Goal: Information Seeking & Learning: Find specific fact

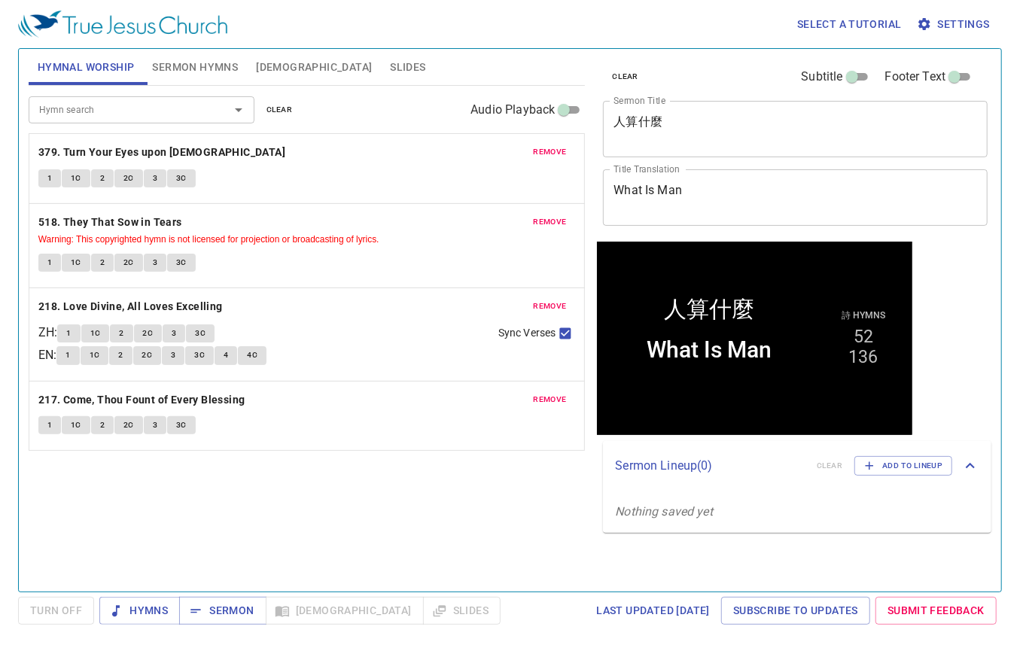
click at [259, 491] on div "Hymn search Hymn search clear Audio Playback remove 379. Turn Your Eyes upon Je…" at bounding box center [307, 332] width 557 height 493
drag, startPoint x: 688, startPoint y: 136, endPoint x: 432, endPoint y: 123, distance: 256.3
click at [432, 123] on div "Hymnal Worship Sermon Hymns Bible Slides Hymn search Hymn search clear Audio Pl…" at bounding box center [510, 314] width 975 height 543
paste textarea "過是人"
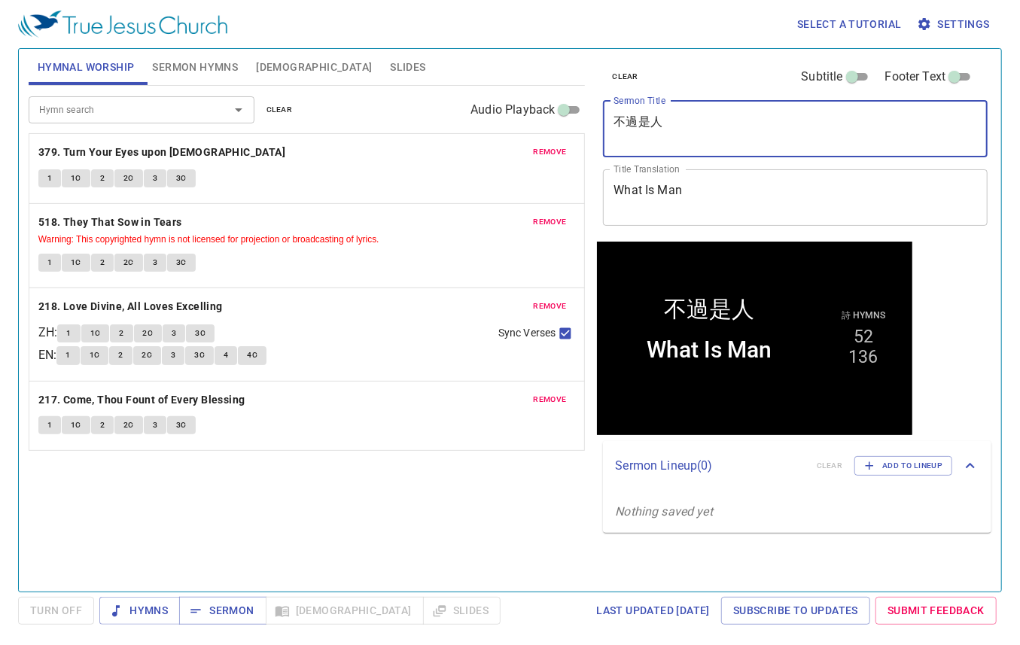
type textarea "不過是人"
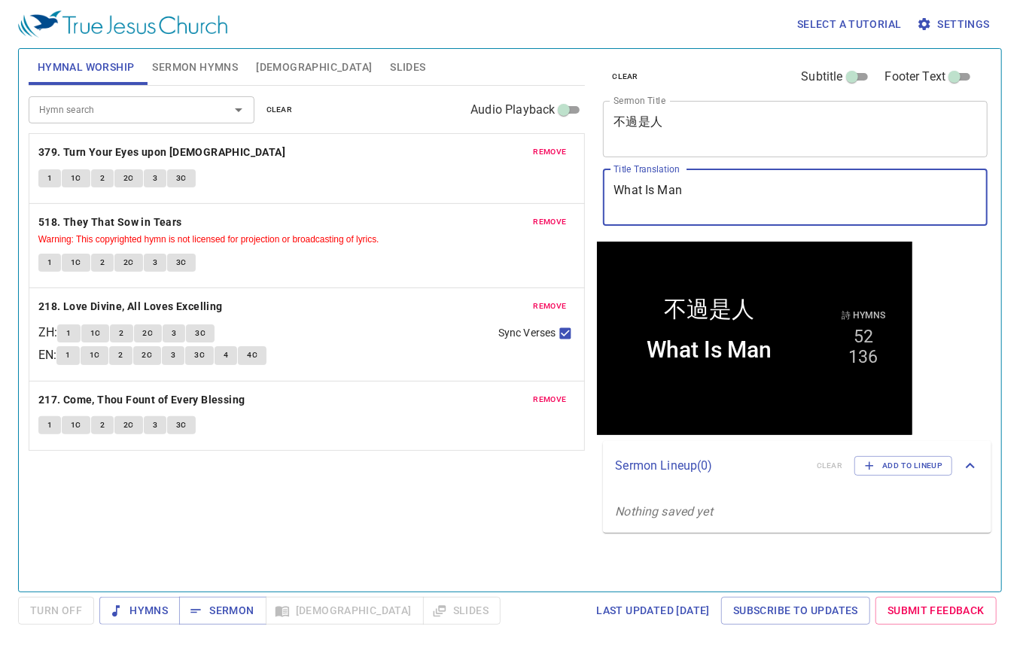
drag, startPoint x: 662, startPoint y: 197, endPoint x: 506, endPoint y: 190, distance: 156.7
click at [513, 189] on div "Hymnal Worship Sermon Hymns Bible Slides Hymn search Hymn search clear Audio Pl…" at bounding box center [510, 314] width 975 height 543
click at [288, 116] on span "clear" at bounding box center [279, 110] width 26 height 14
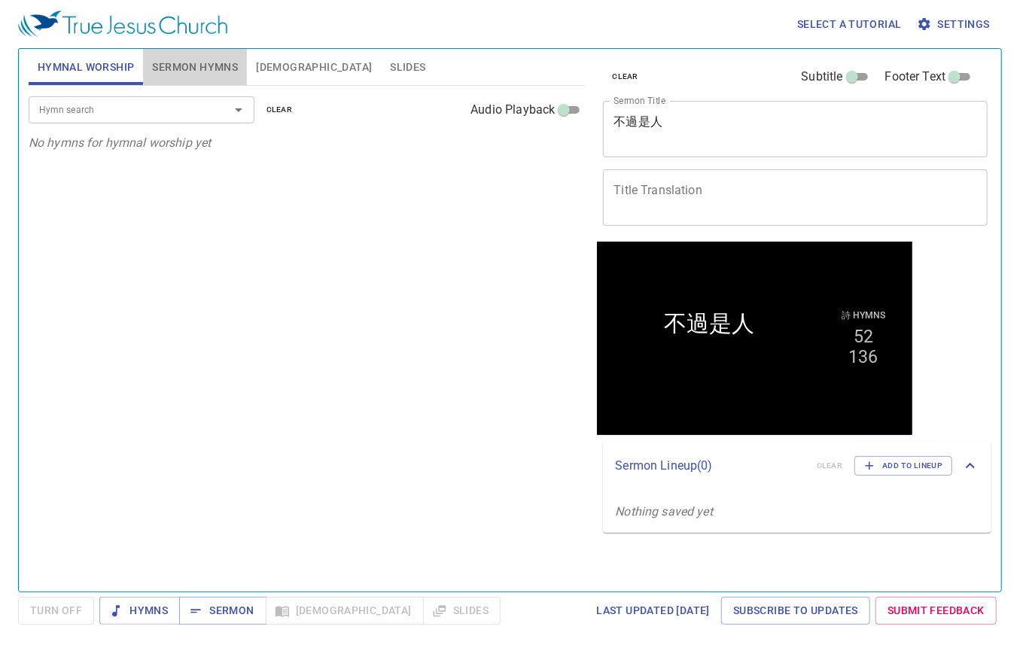
click at [191, 61] on span "Sermon Hymns" at bounding box center [195, 67] width 86 height 19
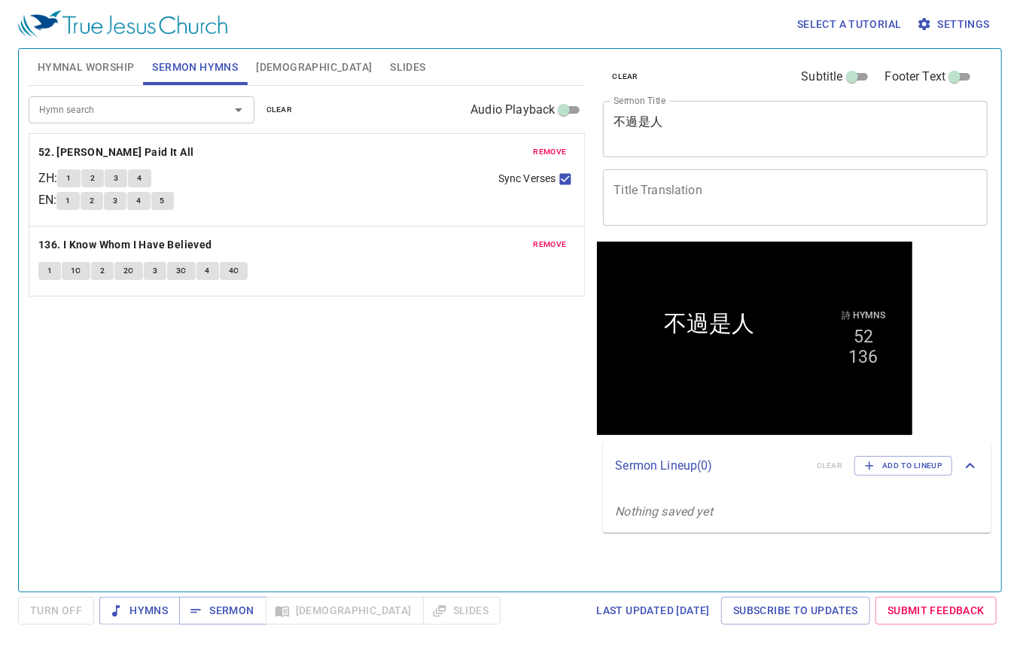
click at [279, 111] on span "clear" at bounding box center [279, 110] width 26 height 14
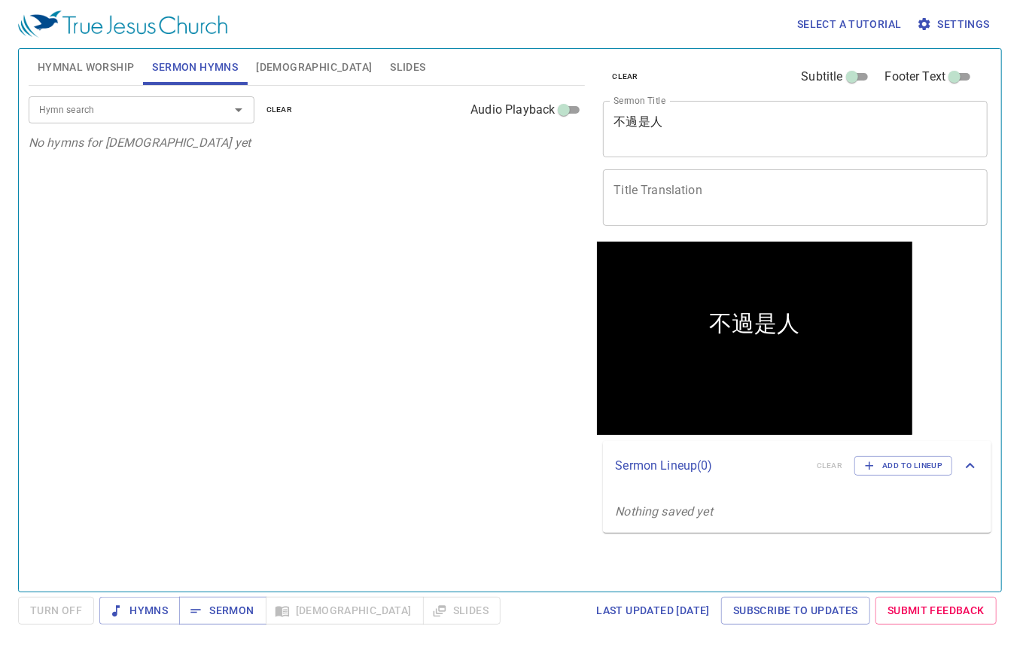
click at [134, 115] on input "Hymn search" at bounding box center [119, 109] width 172 height 17
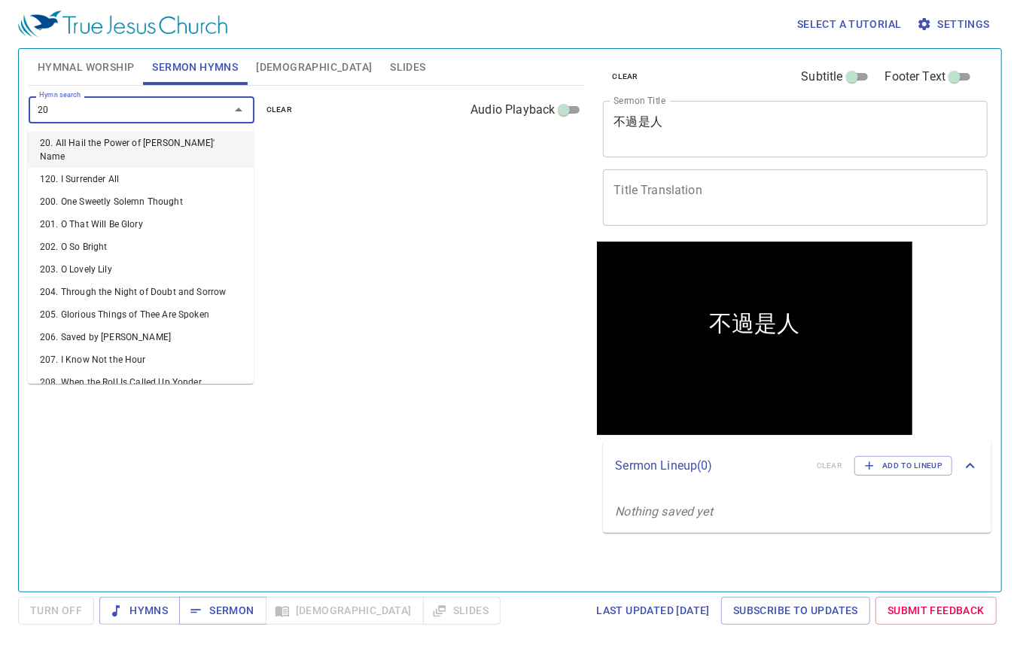
type input "201"
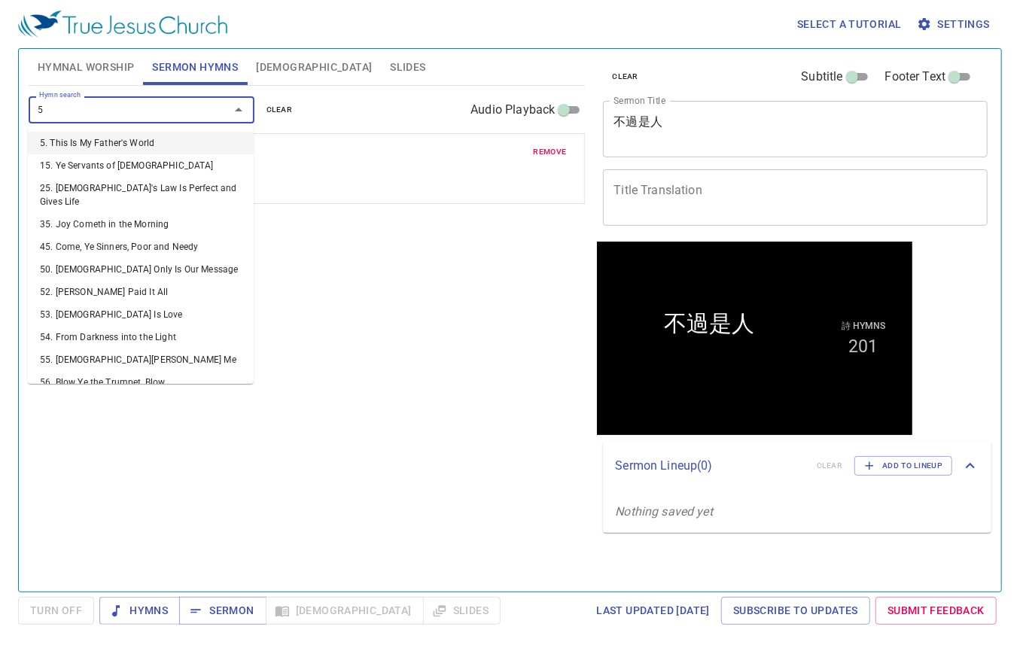
type input "55"
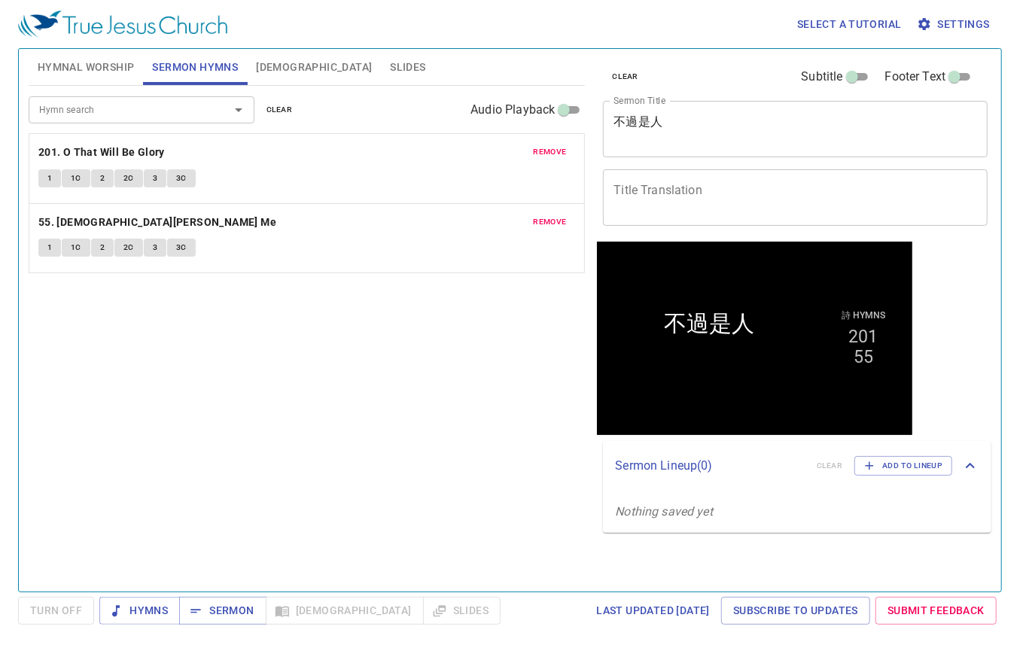
click at [371, 472] on div "Hymn search Hymn search clear Audio Playback remove 201. O That Will Be Glory 1…" at bounding box center [307, 332] width 557 height 493
click at [78, 69] on span "Hymnal Worship" at bounding box center [86, 67] width 97 height 19
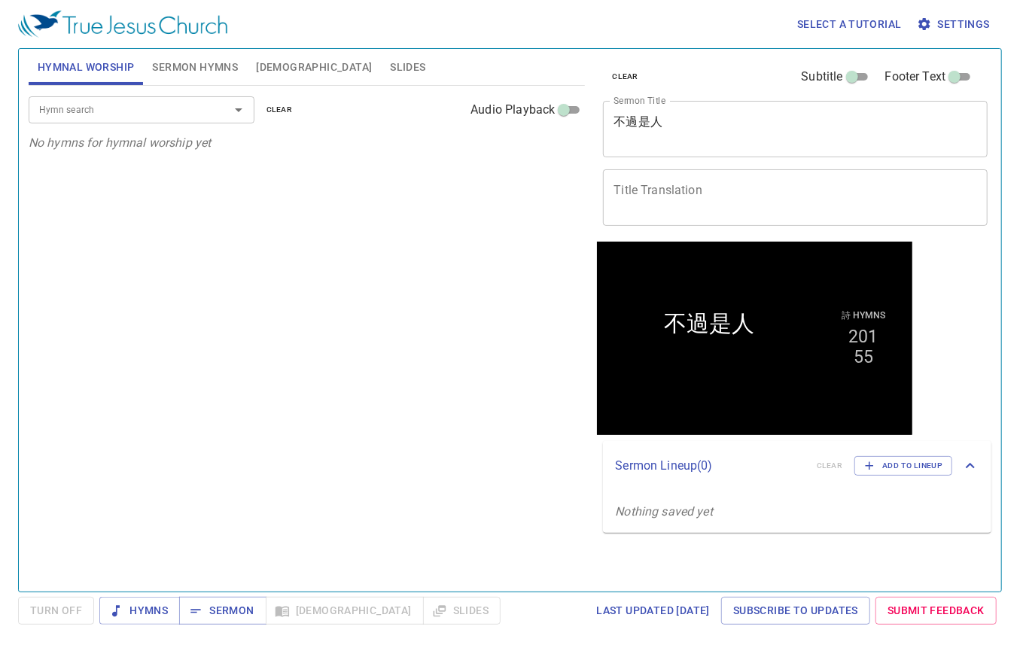
click at [122, 108] on input "Hymn search" at bounding box center [119, 109] width 172 height 17
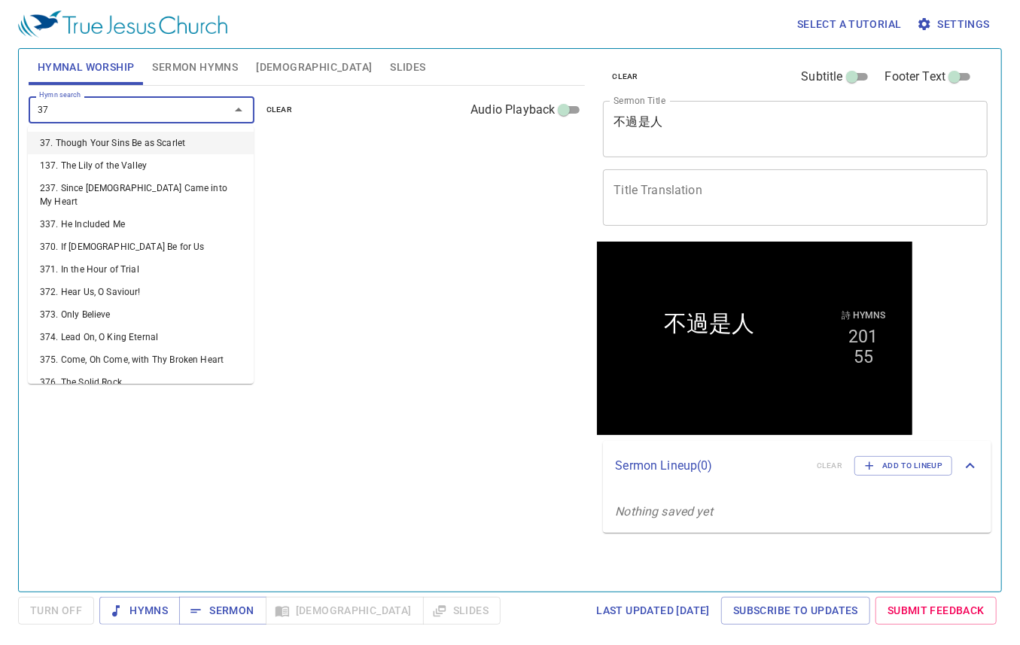
type input "379"
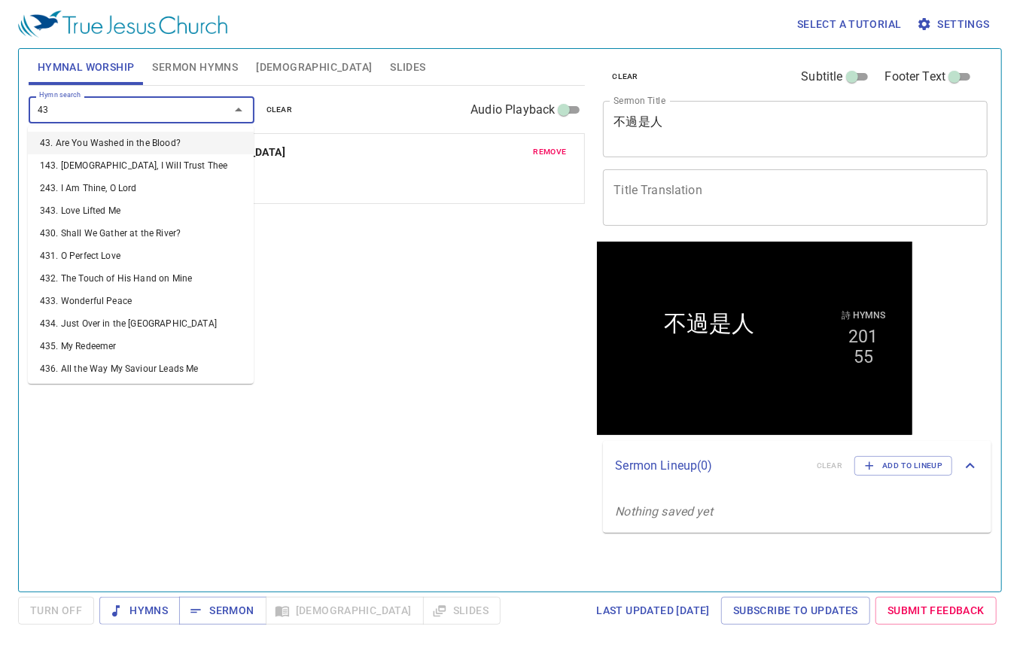
type input "430"
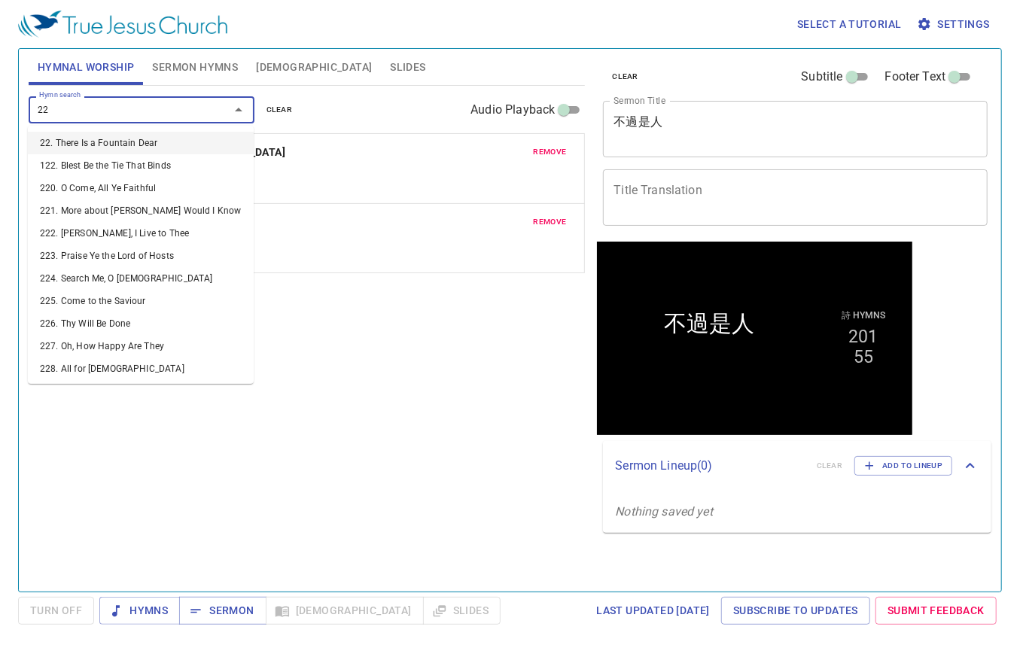
type input "228"
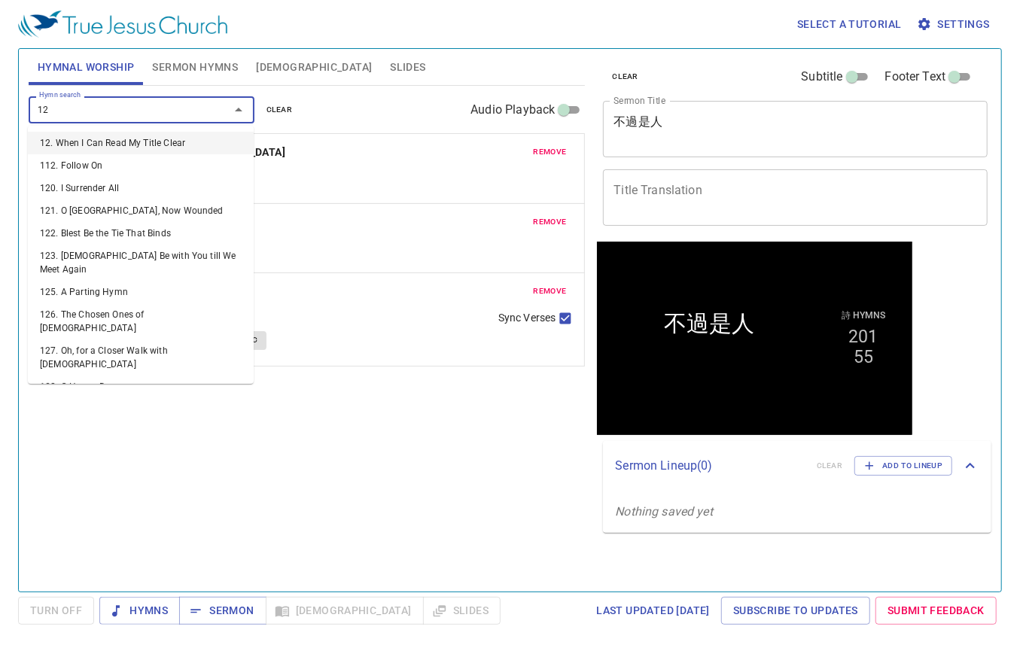
type input "122"
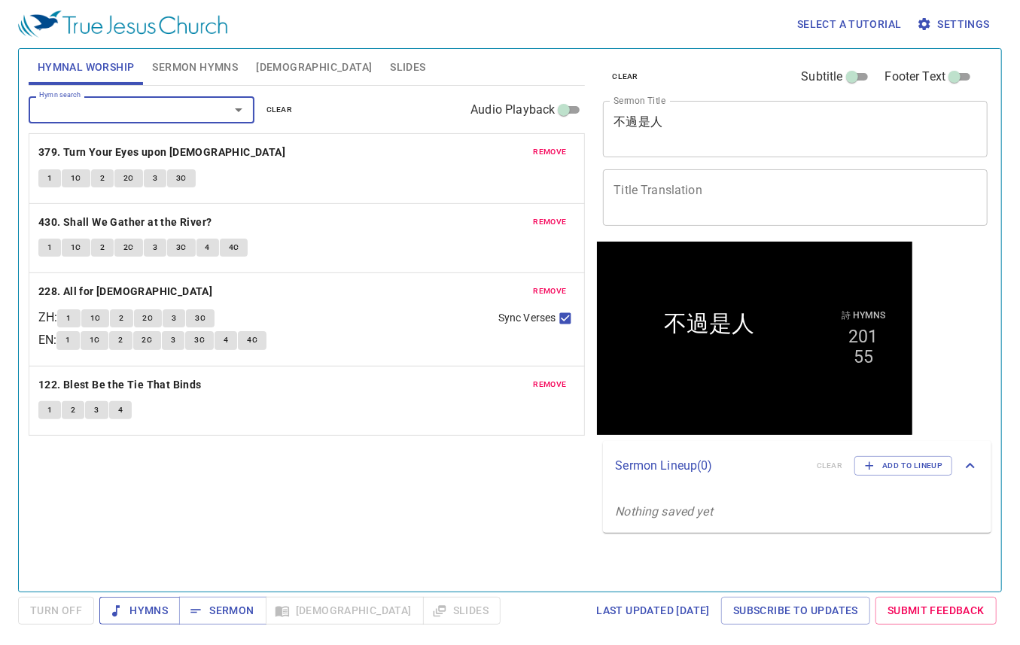
click at [142, 607] on span "Hymns" at bounding box center [139, 611] width 56 height 19
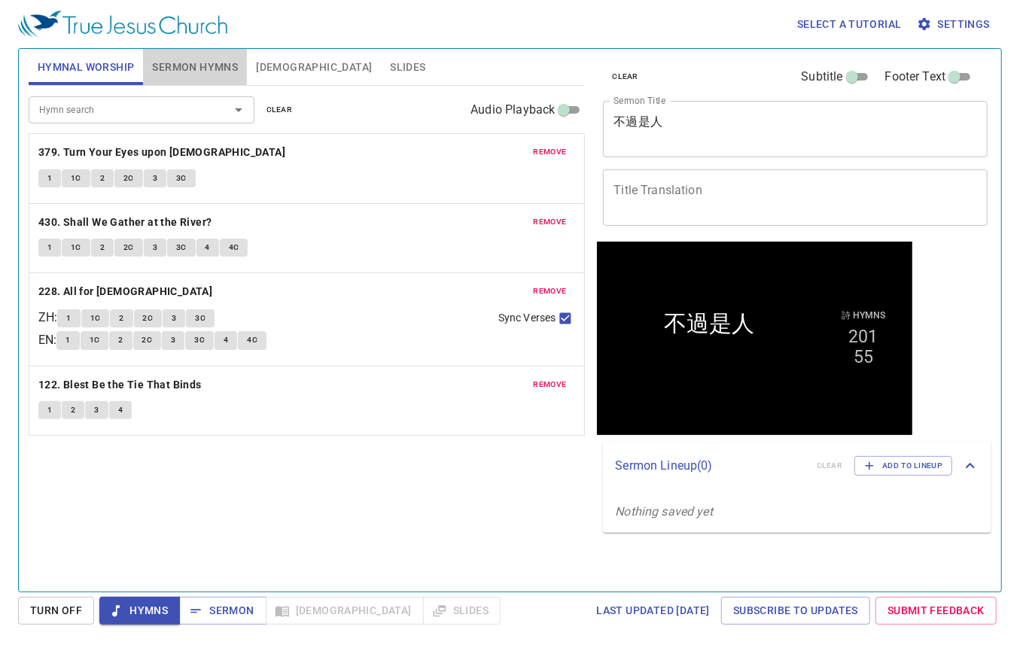
click at [187, 68] on span "Sermon Hymns" at bounding box center [195, 67] width 86 height 19
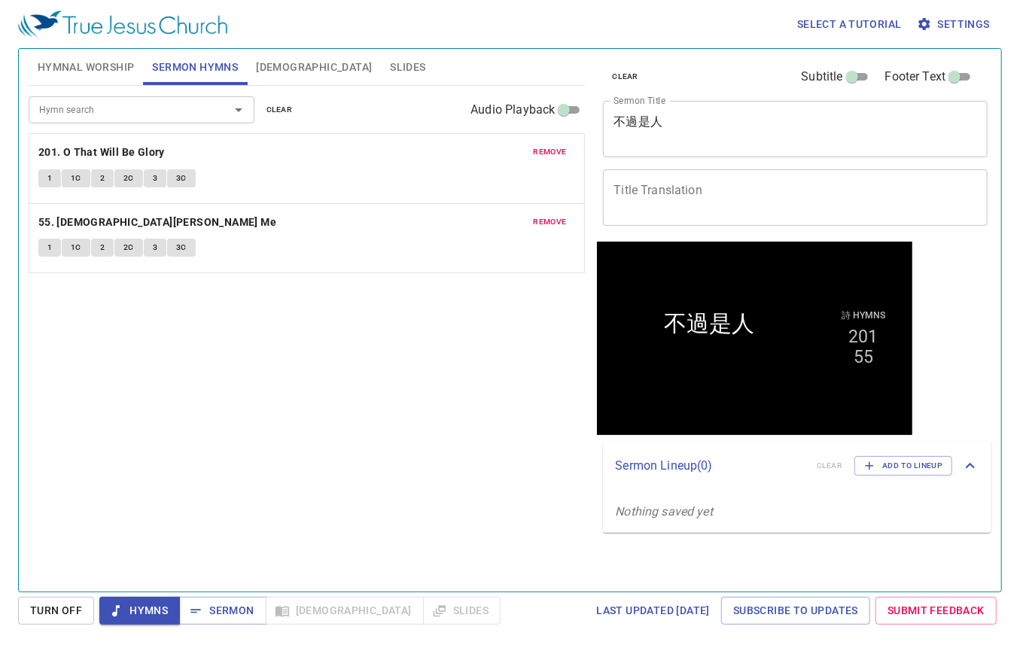
click at [113, 69] on span "Hymnal Worship" at bounding box center [86, 67] width 97 height 19
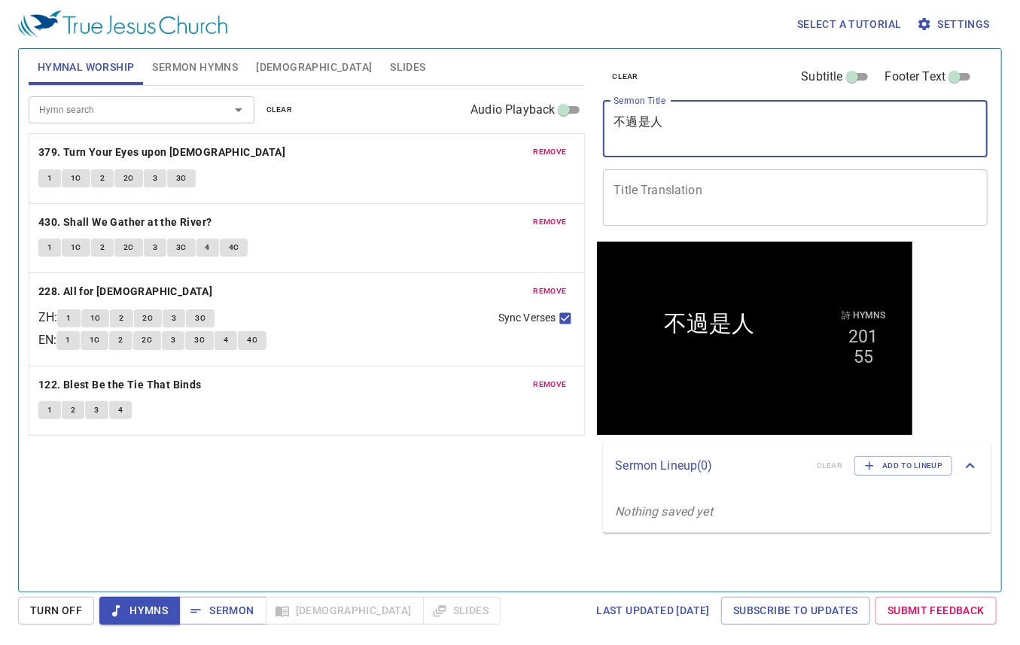
click at [690, 126] on textarea "不過是人" at bounding box center [796, 128] width 364 height 29
click at [397, 520] on div "Hymn search Hymn search clear Audio Playback remove 379. Turn Your Eyes upon Je…" at bounding box center [307, 332] width 557 height 493
click at [318, 445] on div "Hymn search Hymn search clear Audio Playback remove 379. Turn Your Eyes upon Je…" at bounding box center [307, 332] width 557 height 493
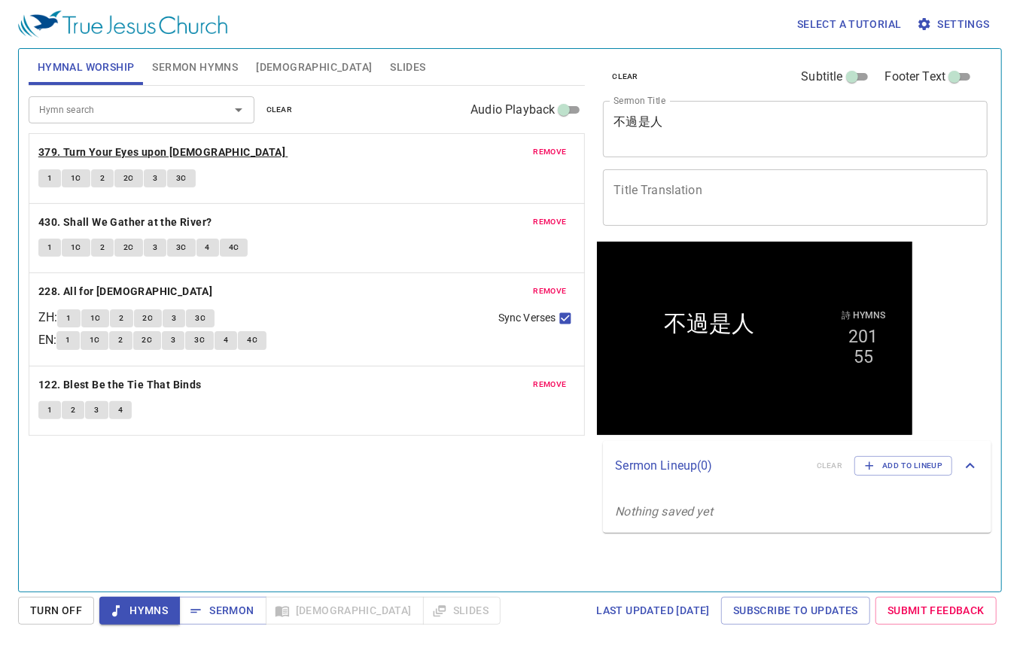
click at [155, 146] on b "379. Turn Your Eyes upon [DEMOGRAPHIC_DATA]" at bounding box center [161, 152] width 247 height 19
click at [693, 197] on textarea "Title Translation" at bounding box center [796, 197] width 364 height 29
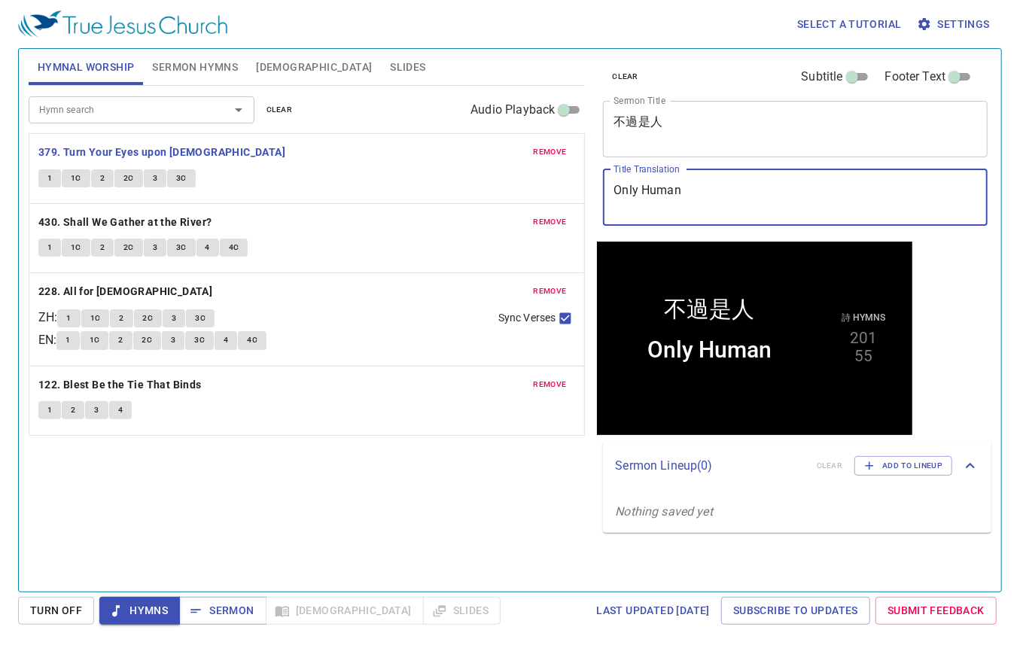
drag, startPoint x: 700, startPoint y: 196, endPoint x: 593, endPoint y: 196, distance: 106.9
click at [593, 196] on div "clear Subtitle Footer Text Sermon Title 不過是人 x Sermon Title Title Translation O…" at bounding box center [794, 314] width 407 height 543
type textarea "Only Human"
drag, startPoint x: 245, startPoint y: 534, endPoint x: 225, endPoint y: 526, distance: 21.7
click at [245, 534] on div "Hymn search Hymn search clear Audio Playback remove 379. Turn Your Eyes upon Je…" at bounding box center [307, 332] width 557 height 493
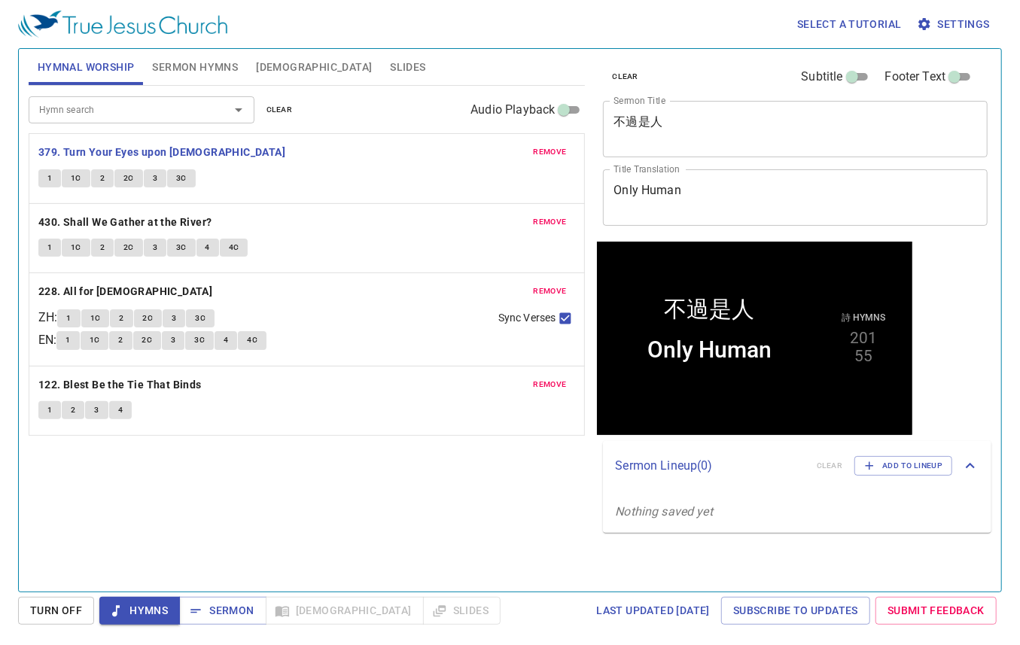
click at [212, 69] on span "Sermon Hymns" at bounding box center [195, 67] width 86 height 19
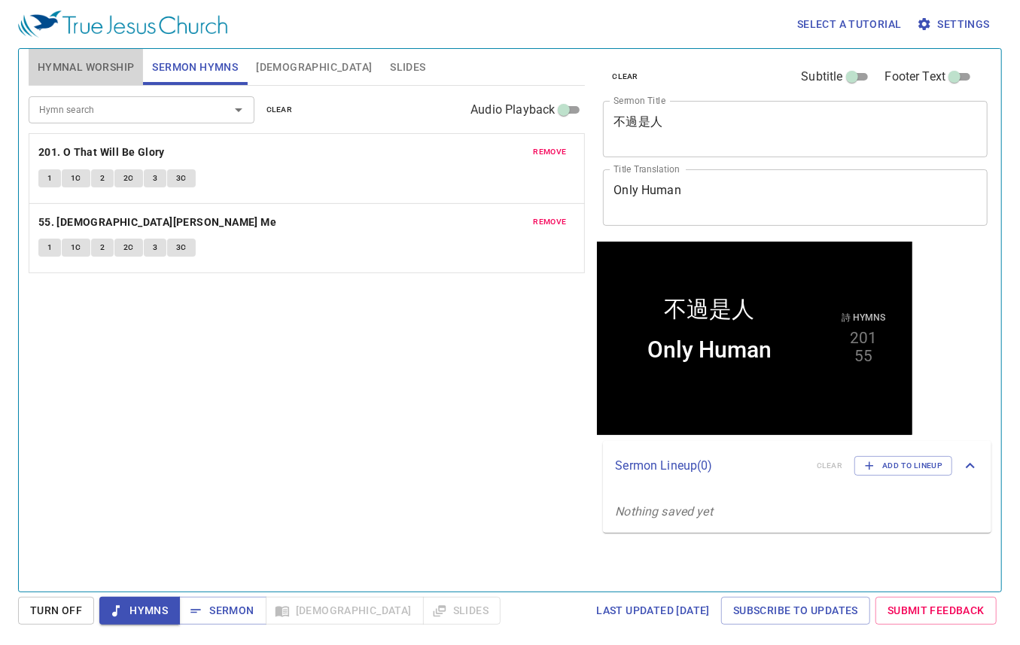
click at [87, 64] on span "Hymnal Worship" at bounding box center [86, 67] width 97 height 19
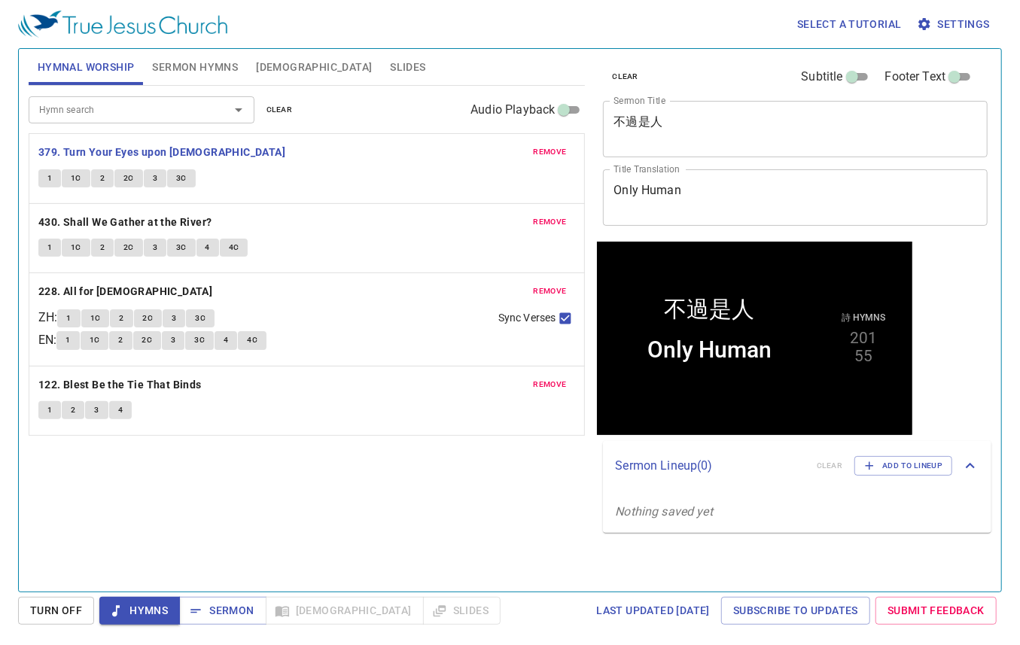
click at [384, 491] on div "Hymn search Hymn search clear Audio Playback remove 379. Turn Your Eyes upon Je…" at bounding box center [307, 332] width 557 height 493
click at [194, 499] on div "Hymn search Hymn search clear Audio Playback remove 379. Turn Your Eyes upon Je…" at bounding box center [307, 332] width 557 height 493
click at [171, 223] on b "430. Shall We Gather at the River?" at bounding box center [125, 222] width 174 height 19
click at [286, 508] on div "Hymn search Hymn search clear Audio Playback remove 379. Turn Your Eyes upon Je…" at bounding box center [307, 332] width 557 height 493
click at [91, 291] on b "228. All for [DEMOGRAPHIC_DATA]" at bounding box center [125, 291] width 174 height 19
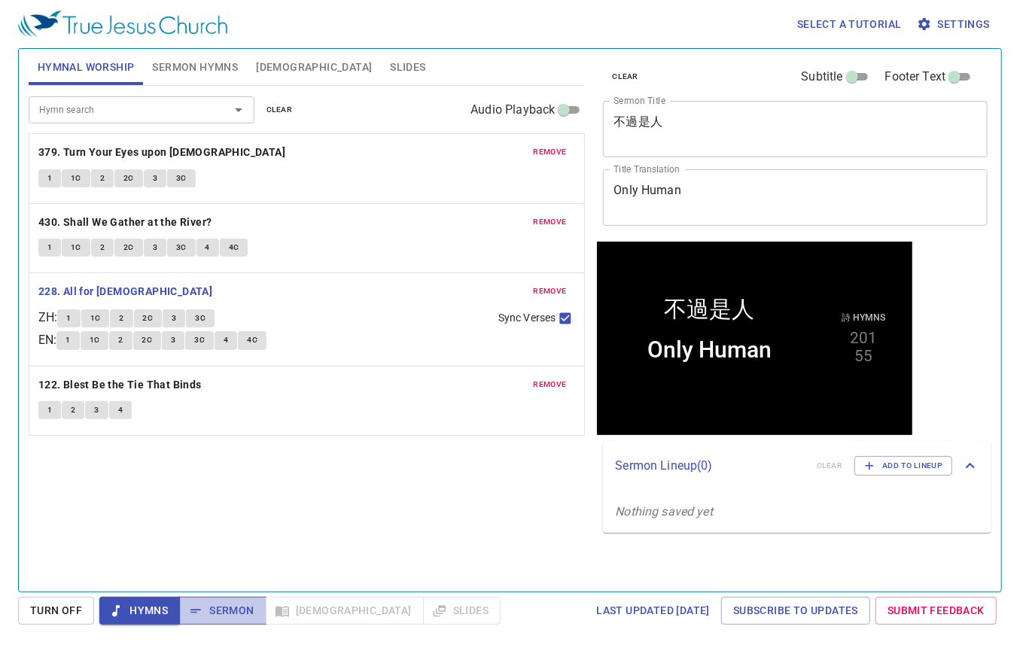
click at [221, 615] on span "Sermon" at bounding box center [222, 611] width 62 height 19
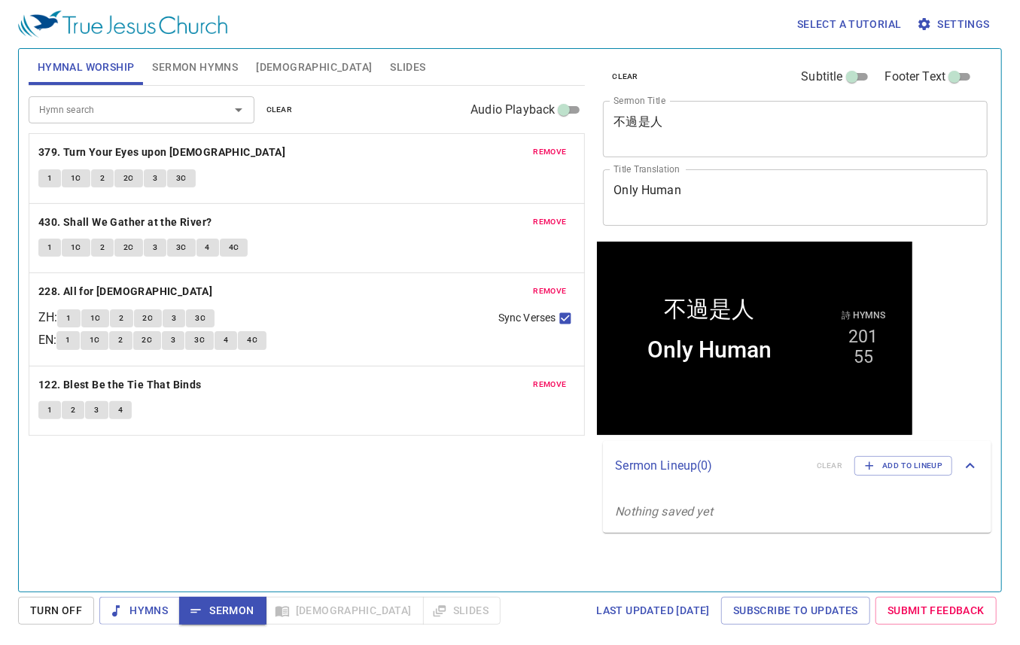
click at [384, 550] on div "Hymn search Hymn search clear Audio Playback remove 379. Turn Your Eyes upon Je…" at bounding box center [307, 332] width 557 height 493
click at [180, 70] on span "Sermon Hymns" at bounding box center [195, 67] width 86 height 19
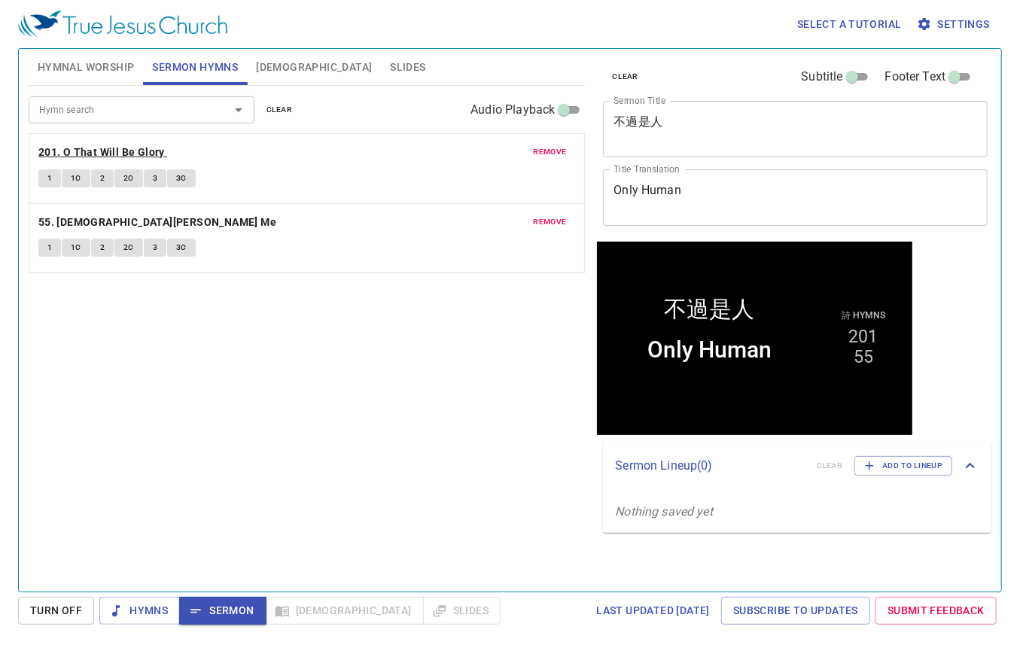
click at [117, 146] on b "201. O That Will Be Glory" at bounding box center [101, 152] width 126 height 19
click at [233, 616] on span "Sermon" at bounding box center [222, 611] width 62 height 19
click at [390, 64] on span "Slides" at bounding box center [407, 67] width 35 height 19
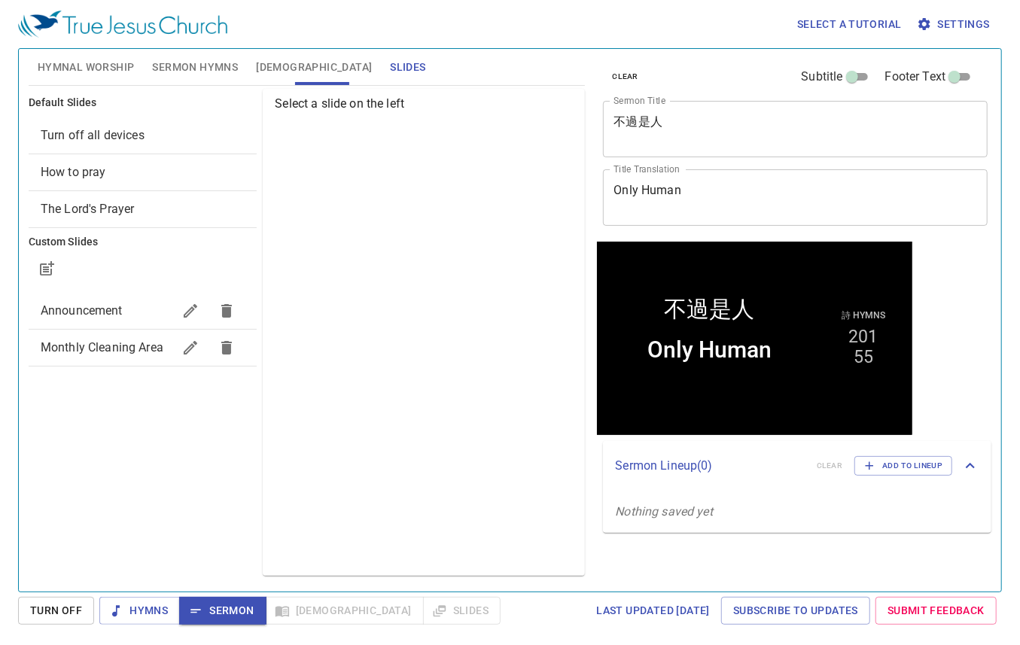
click at [134, 175] on span "How to pray" at bounding box center [143, 172] width 205 height 18
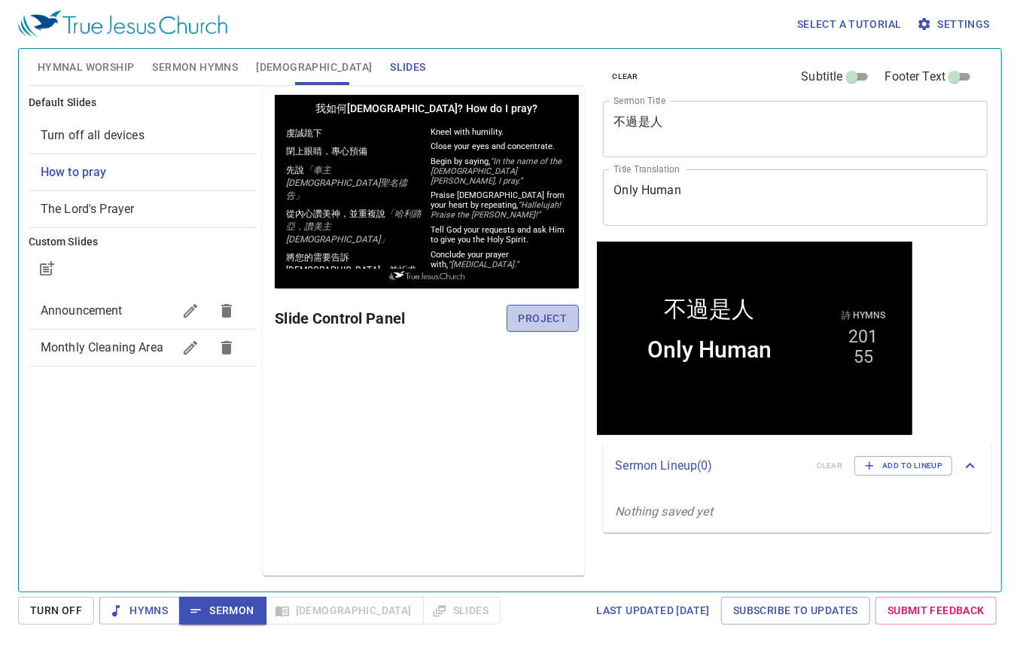
click at [524, 314] on span "Project" at bounding box center [543, 318] width 49 height 19
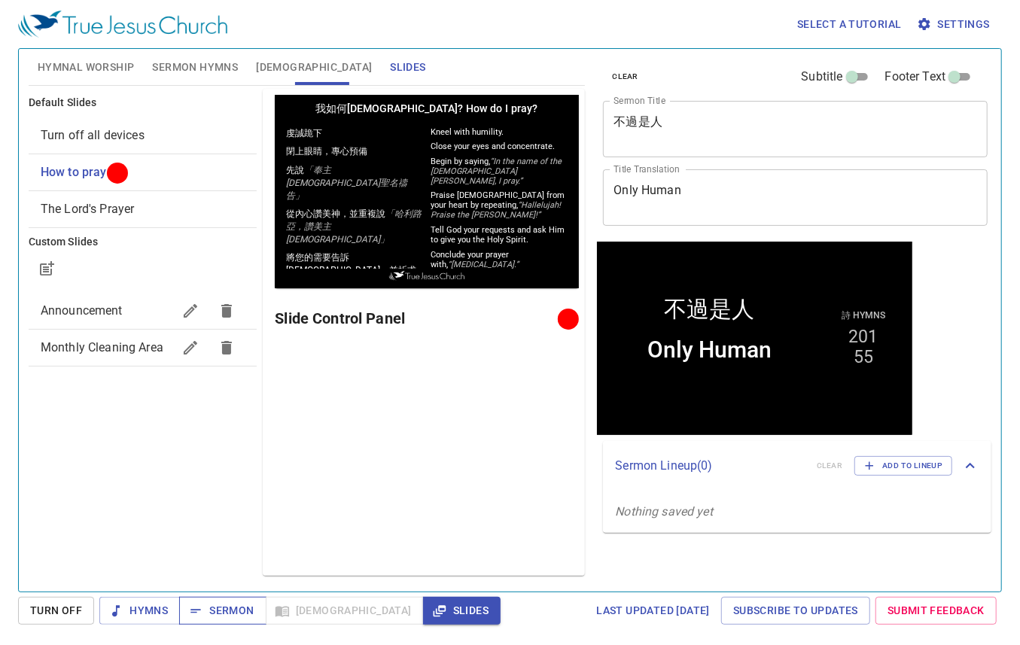
click at [247, 612] on span "Sermon" at bounding box center [222, 611] width 62 height 19
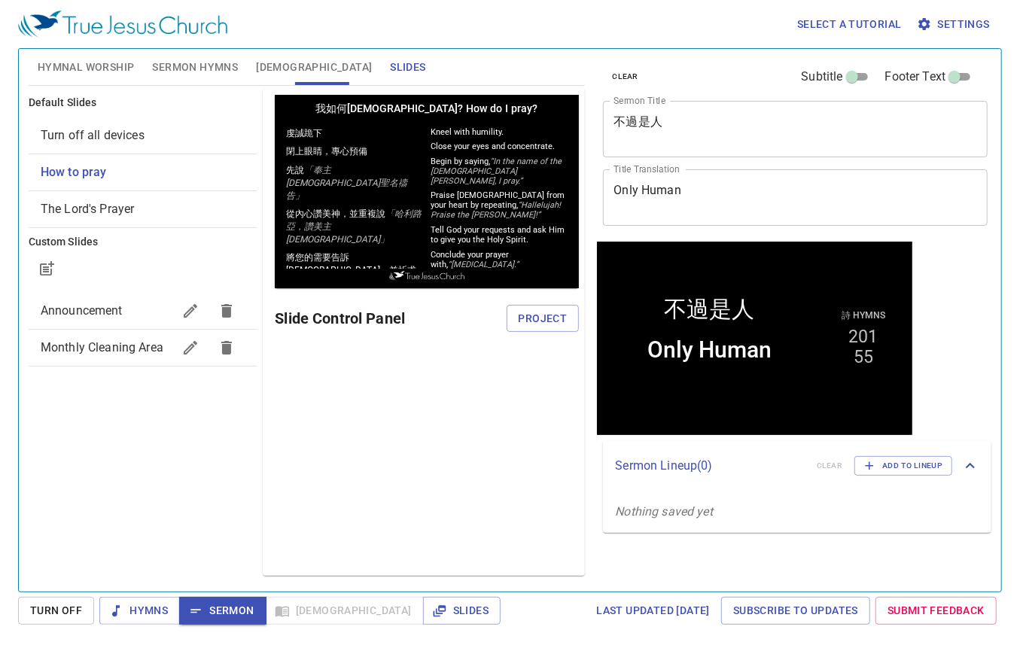
click at [262, 62] on span "[DEMOGRAPHIC_DATA]" at bounding box center [314, 67] width 116 height 19
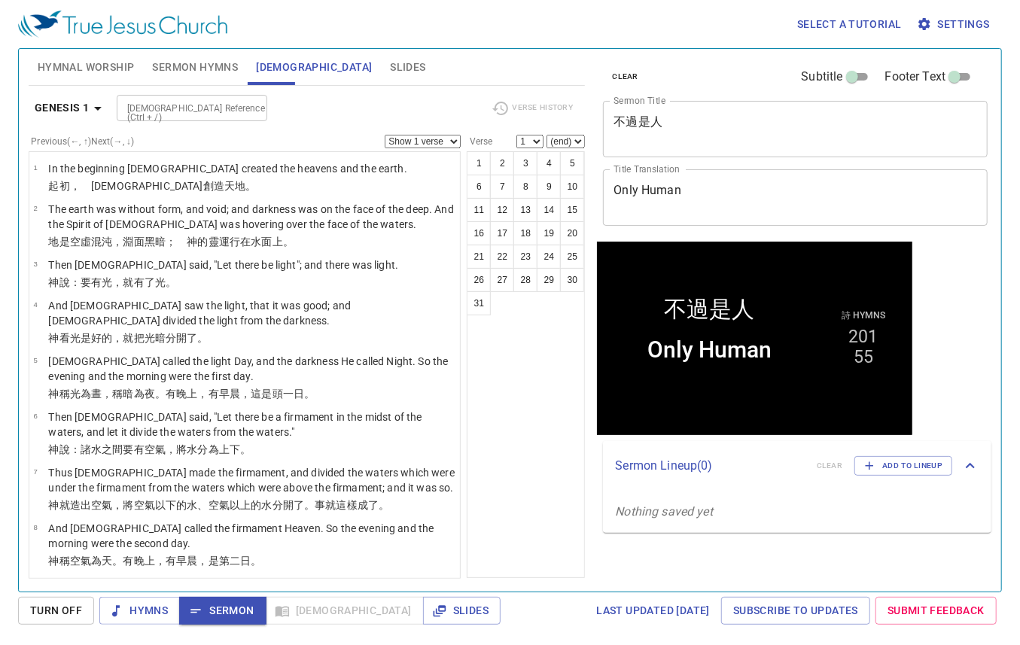
click at [152, 110] on input "[DEMOGRAPHIC_DATA] Reference (Ctrl + /)" at bounding box center [179, 107] width 117 height 17
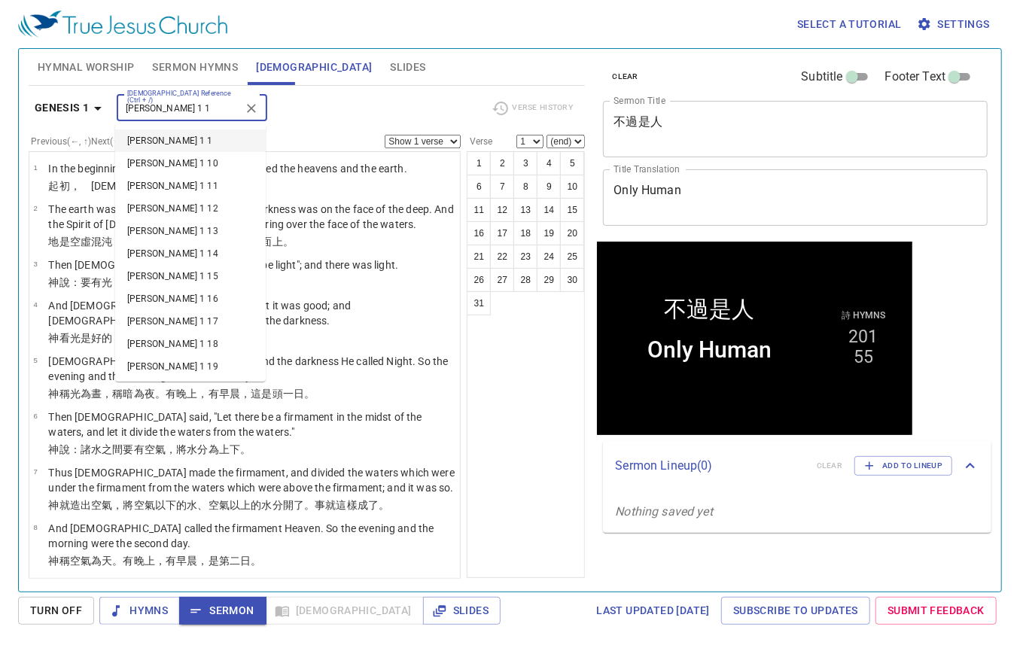
type input "john 1 1"
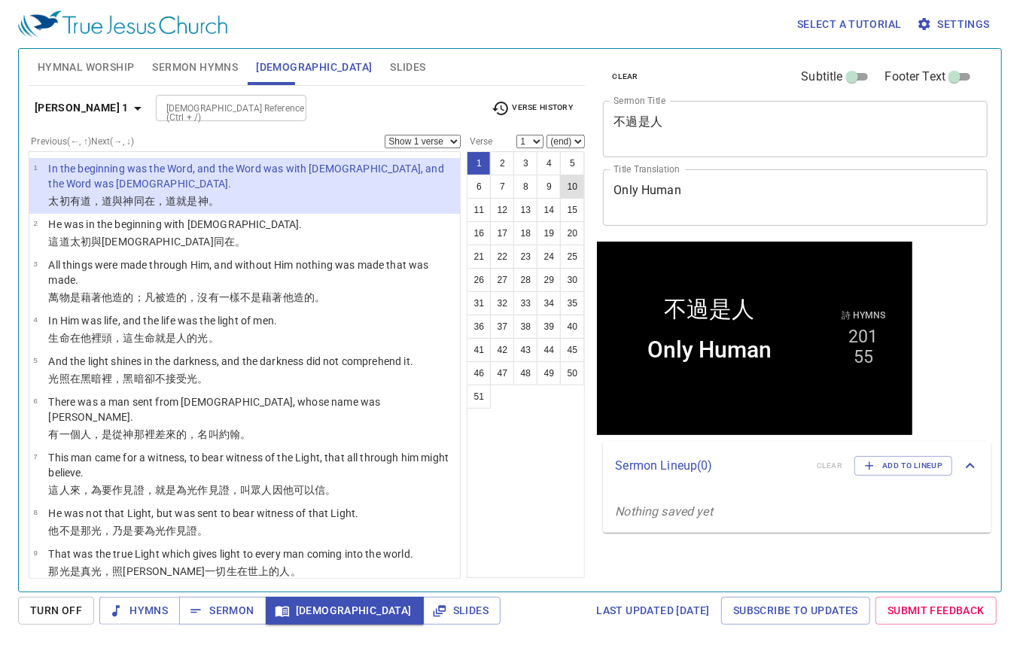
click at [573, 191] on button "10" at bounding box center [572, 187] width 24 height 24
select select "10"
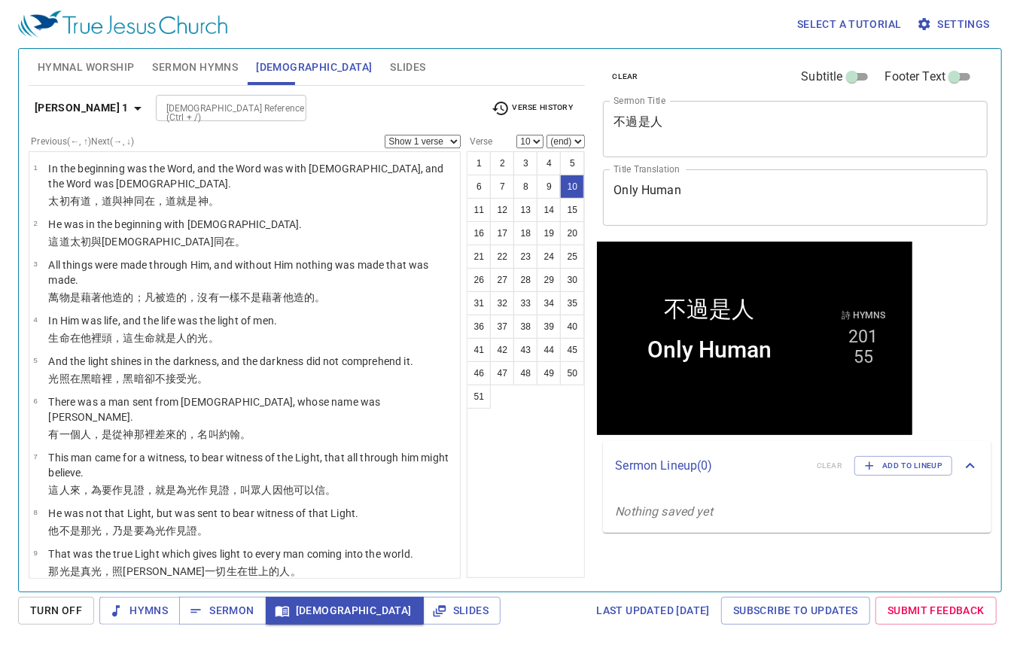
scroll to position [216, 0]
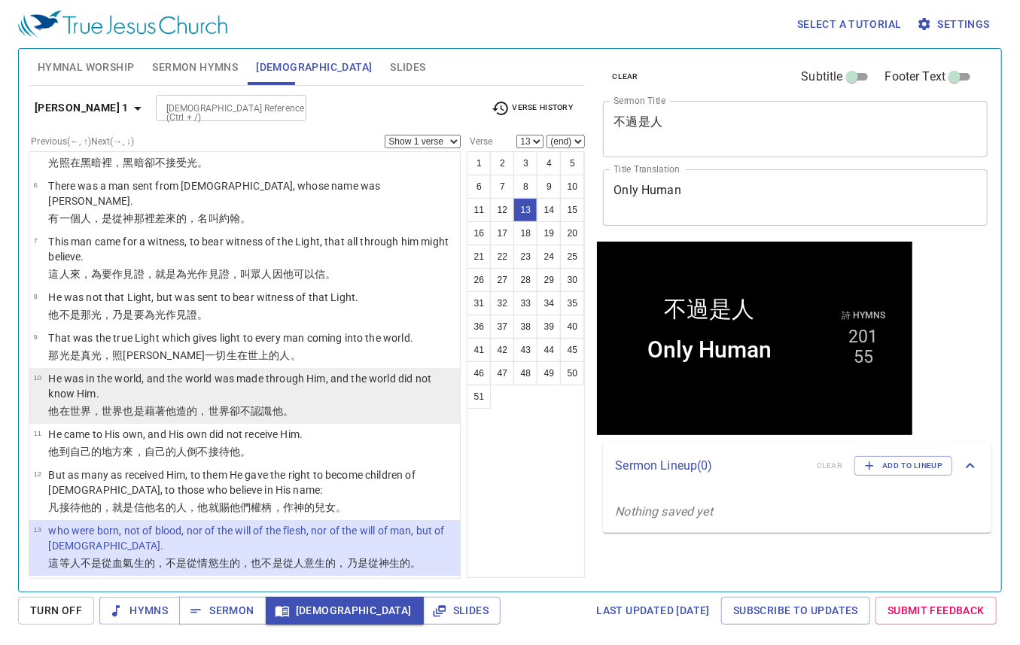
click at [302, 371] on p "He was in the world, and the world was made through Him, and the world did not …" at bounding box center [251, 386] width 407 height 30
select select "10"
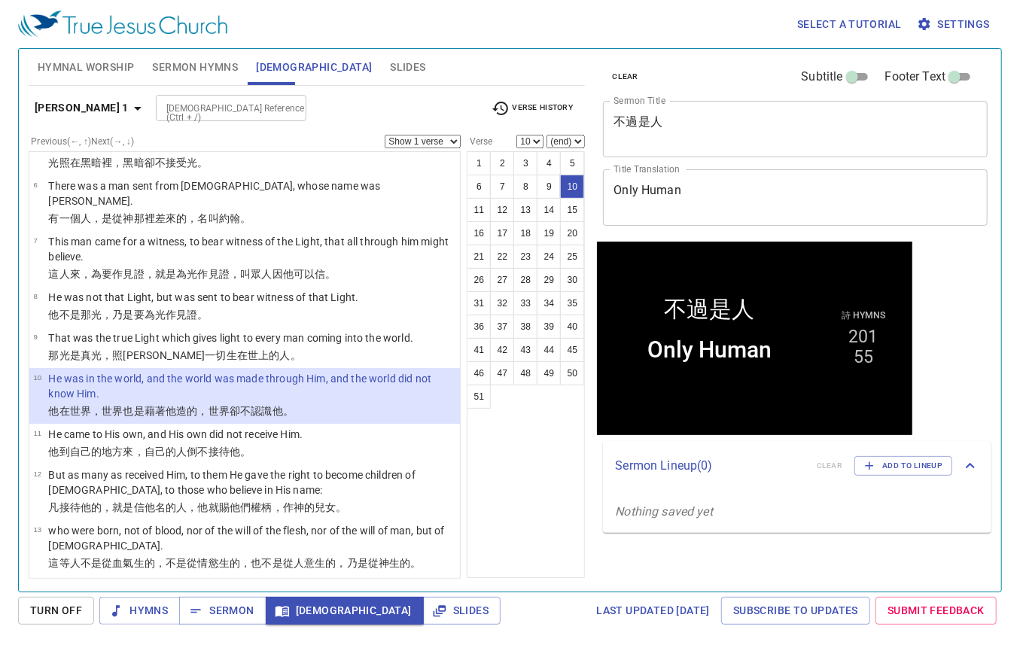
click at [447, 139] on select "Show 1 verse Show 2 verses Show 3 verses Show 4 verses Show 5 verses" at bounding box center [423, 142] width 76 height 14
click at [385, 135] on select "Show 1 verse Show 2 verses Show 3 verses Show 4 verses Show 5 verses" at bounding box center [423, 142] width 76 height 14
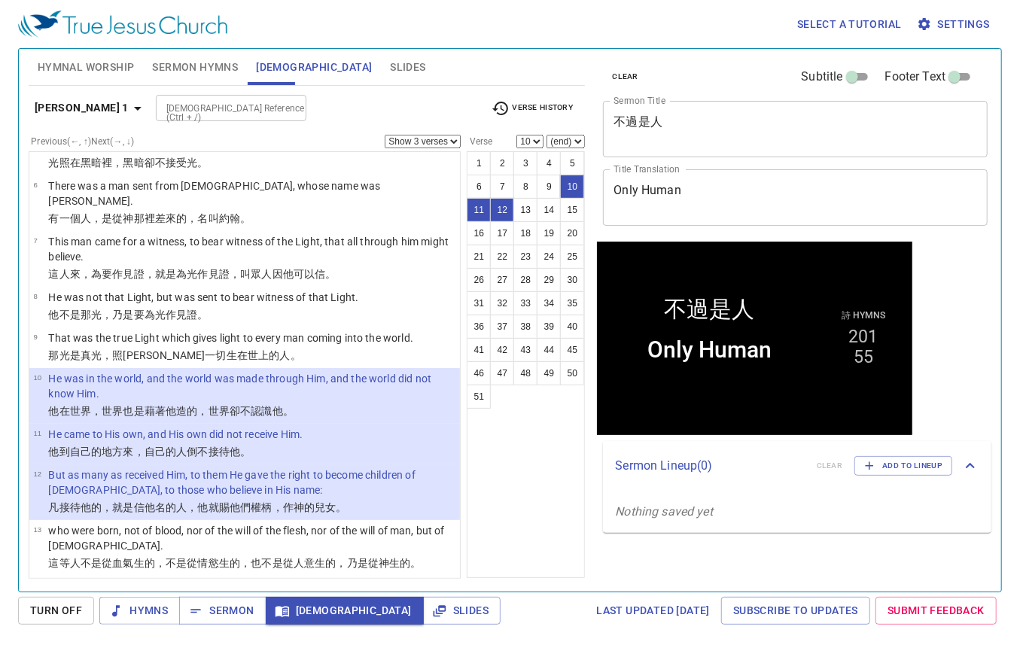
click at [436, 133] on div "John 1 Bible Reference (Ctrl + /) Bible Reference (Ctrl + /) Verse History" at bounding box center [307, 113] width 557 height 41
click at [437, 137] on select "Show 1 verse Show 2 verses Show 3 verses Show 4 verses Show 5 verses" at bounding box center [423, 142] width 76 height 14
select select "4"
click at [385, 135] on select "Show 1 verse Show 2 verses Show 3 verses Show 4 verses Show 5 verses" at bounding box center [423, 142] width 76 height 14
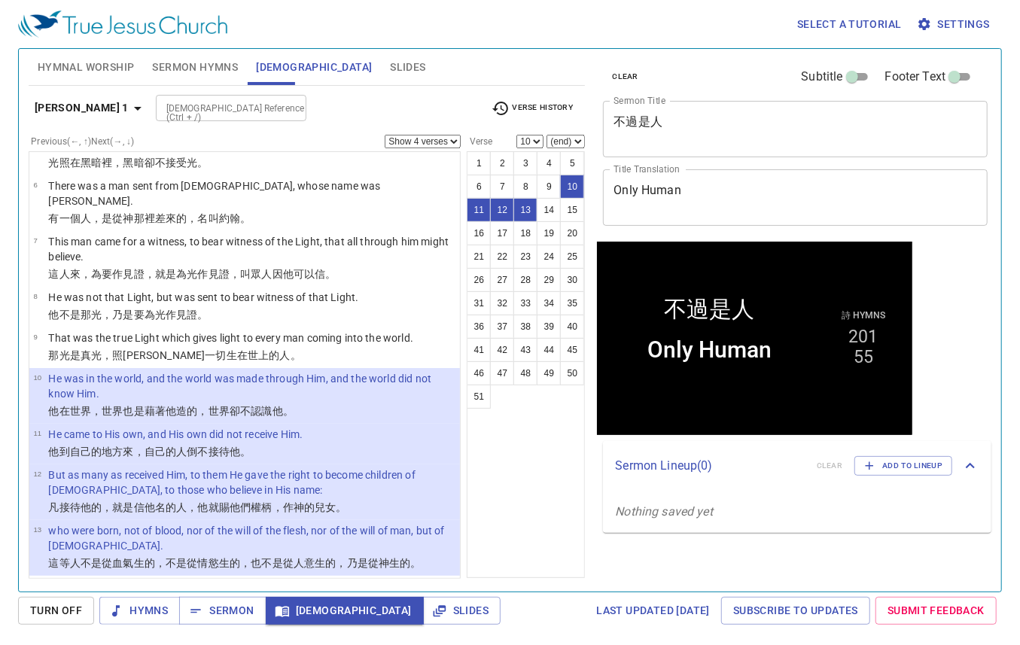
click at [280, 113] on div at bounding box center [290, 108] width 20 height 21
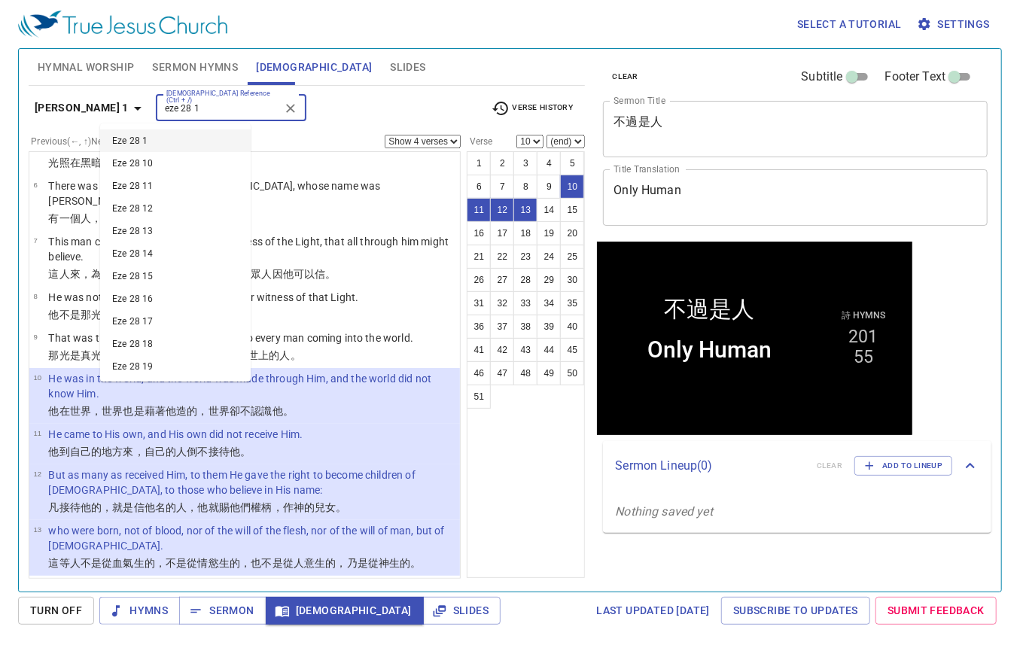
type input "eze 28 1"
select select "1"
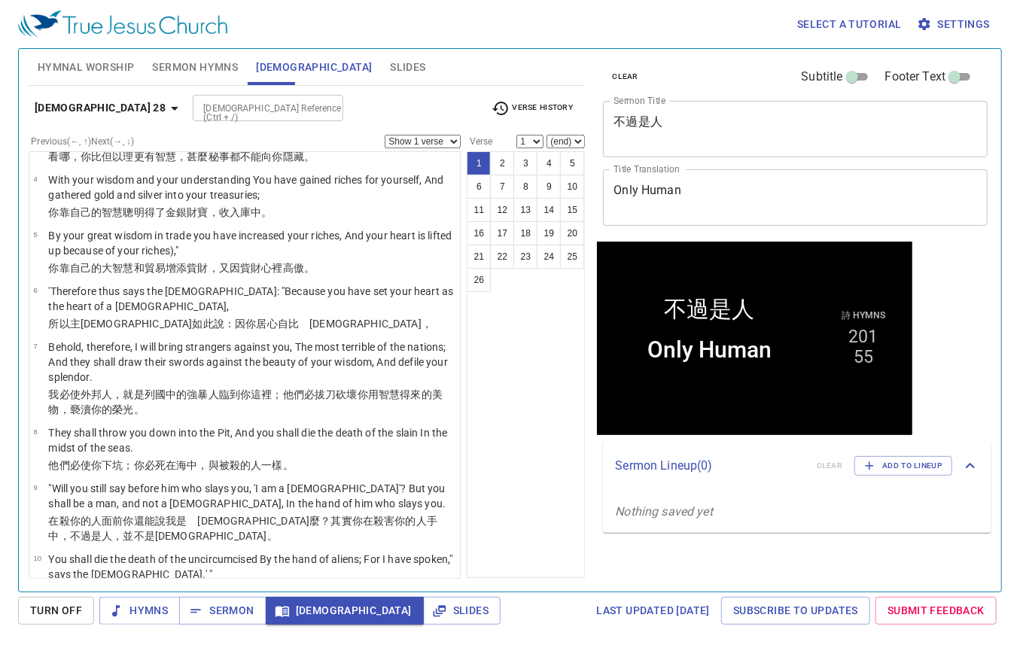
scroll to position [0, 0]
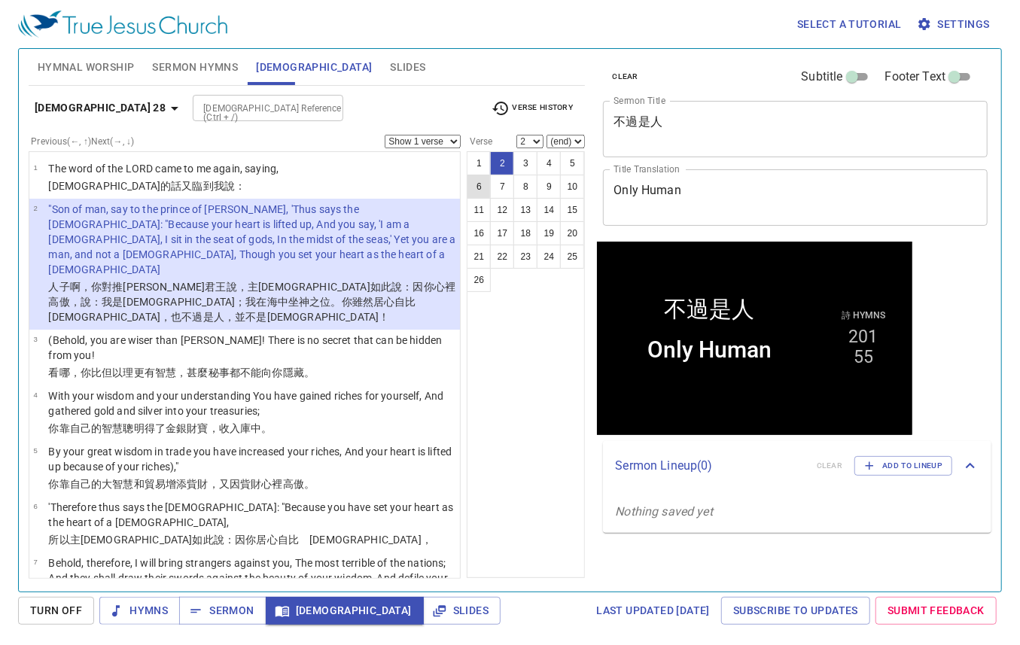
click at [479, 183] on button "6" at bounding box center [479, 187] width 24 height 24
select select "6"
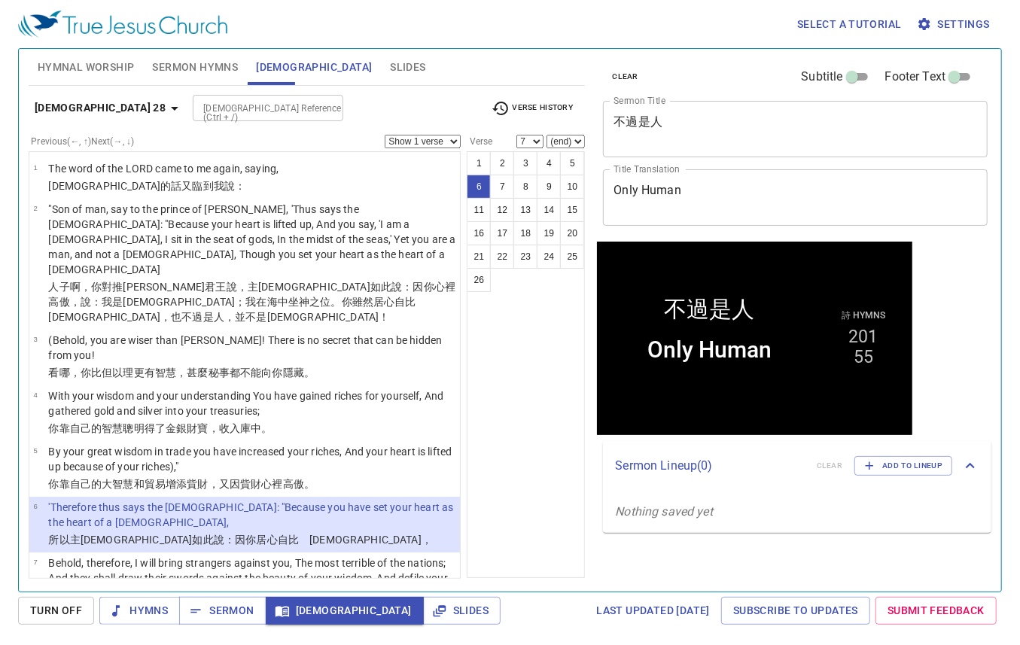
scroll to position [184, 0]
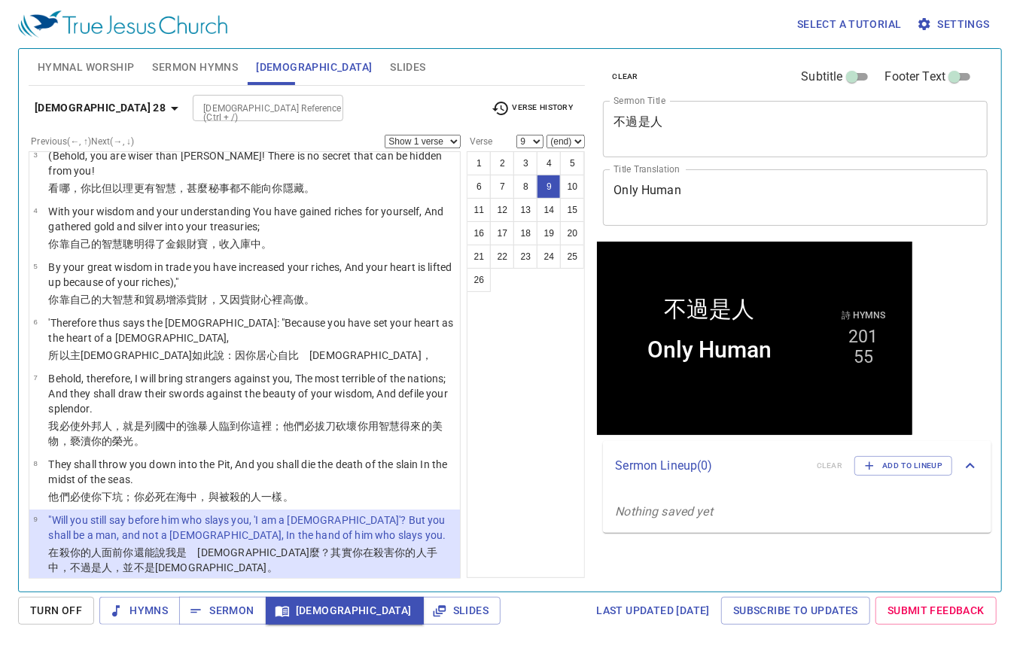
select select "10"
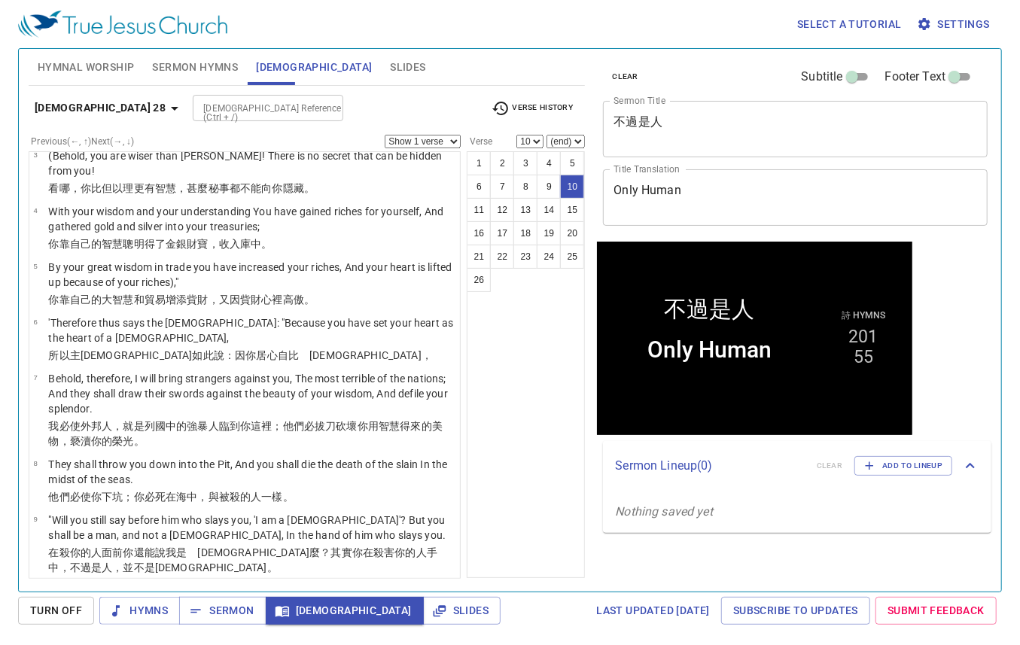
scroll to position [389, 0]
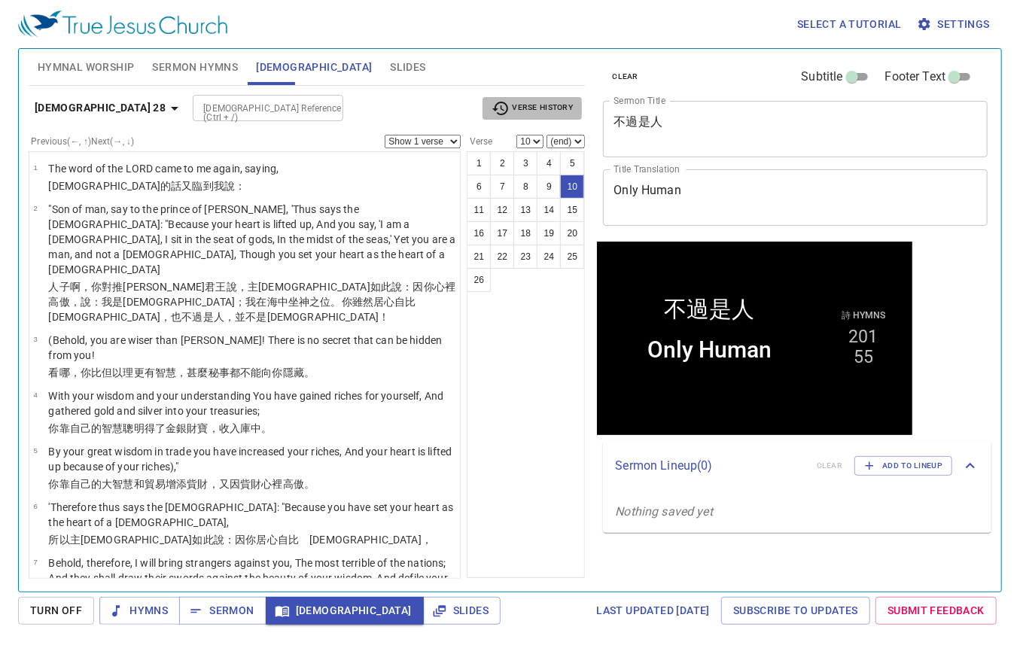
click at [572, 109] on span "Verse History" at bounding box center [532, 108] width 81 height 18
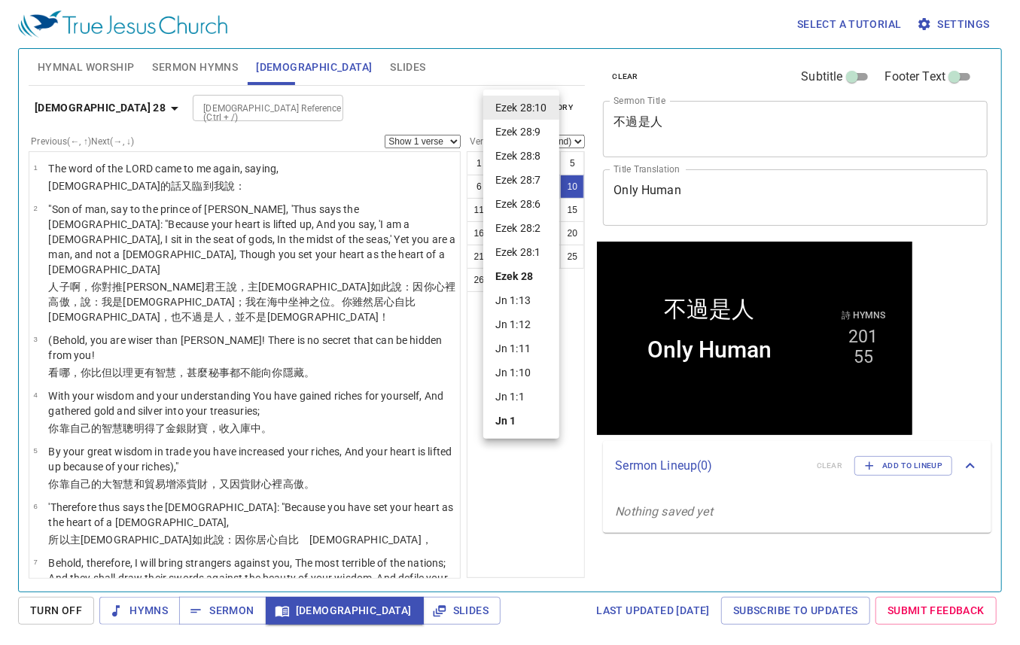
click at [553, 50] on div at bounding box center [510, 322] width 1020 height 645
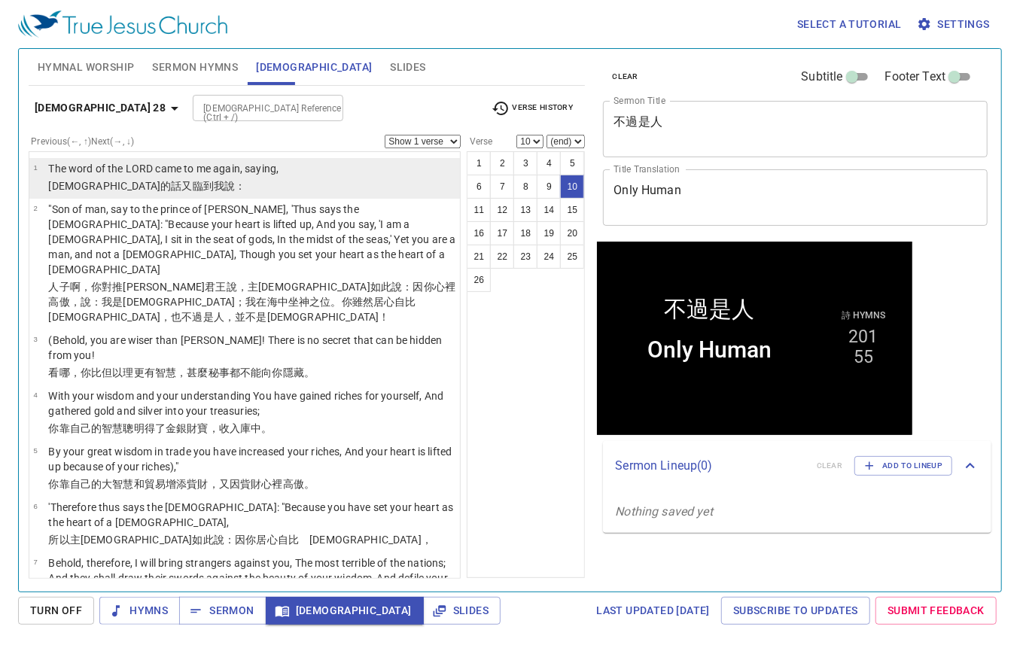
click at [190, 189] on p "耶和華 的話 又臨到我說 ：" at bounding box center [163, 185] width 230 height 15
select select "1"
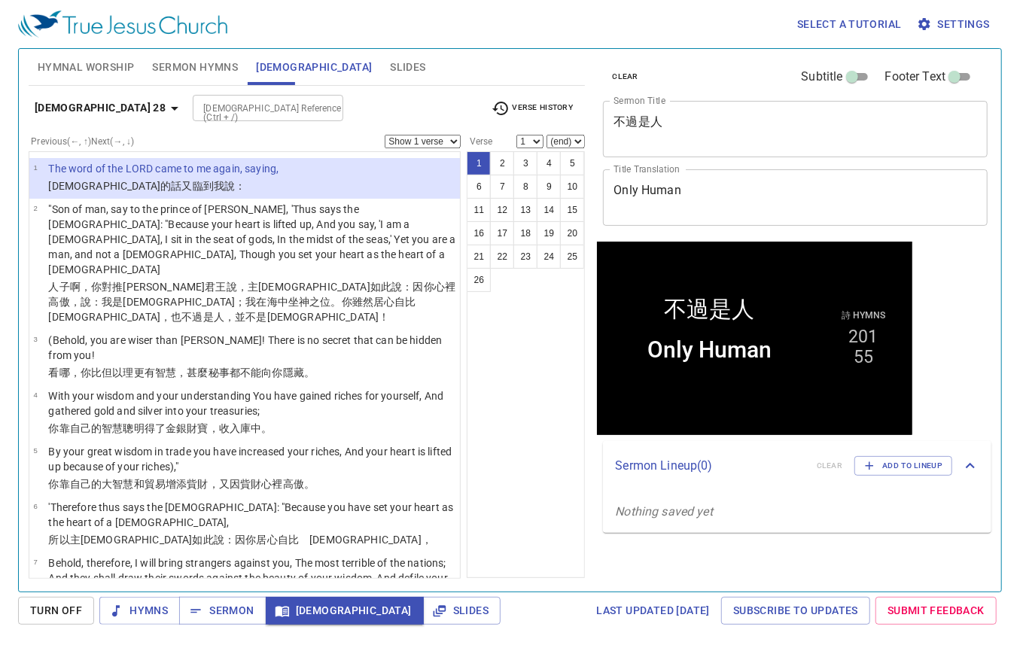
click at [580, 141] on select "(end) 2 3 4 5 6 7 8 9 10 11 12 13 14 15 16 17 18 19 20 21 22 23 24 25 26" at bounding box center [566, 142] width 38 height 14
click at [579, 141] on select "(end) 2 3 4 5 6 7 8 9 10 11 12 13 14 15 16 17 18 19 20 21 22 23 24 25 26" at bounding box center [566, 142] width 38 height 14
select select "10"
click at [547, 135] on select "(end) 2 3 4 5 6 7 8 9 10 11 12 13 14 15 16 17 18 19 20 21 22 23 24 25 26" at bounding box center [566, 142] width 38 height 14
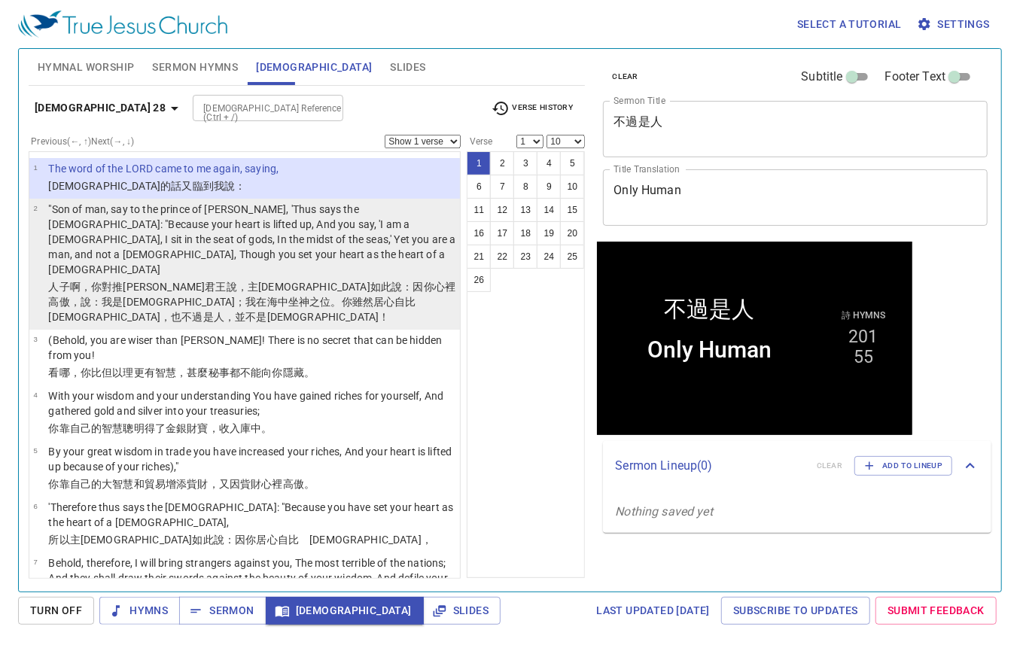
click at [315, 230] on p ""Son of man, say to the prince of Tyre, 'Thus says the Lord GOD: "Because your …" at bounding box center [251, 239] width 407 height 75
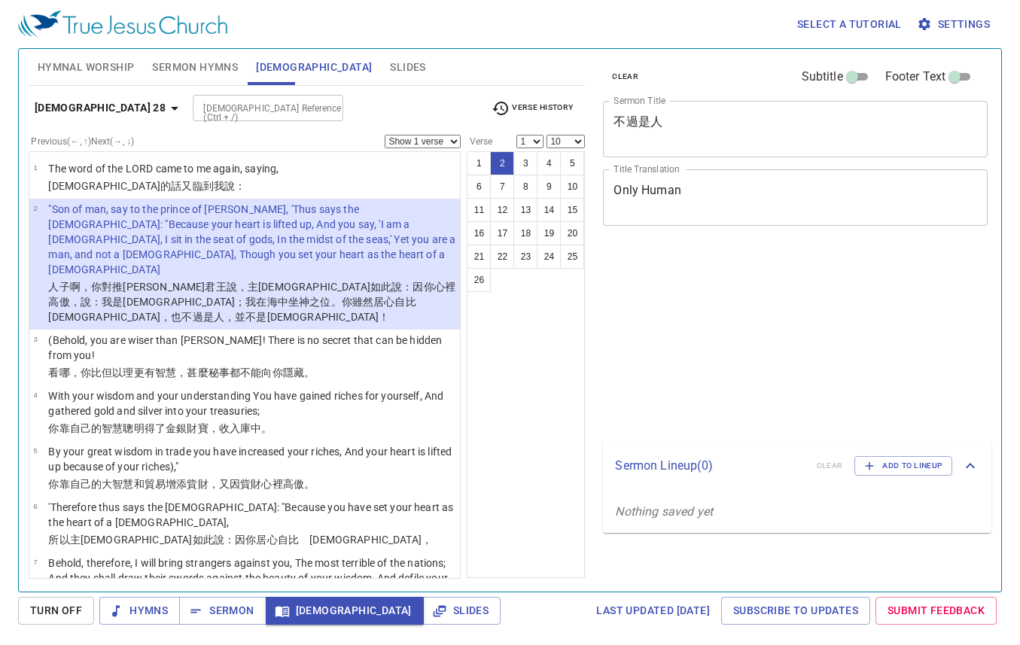
select select "10"
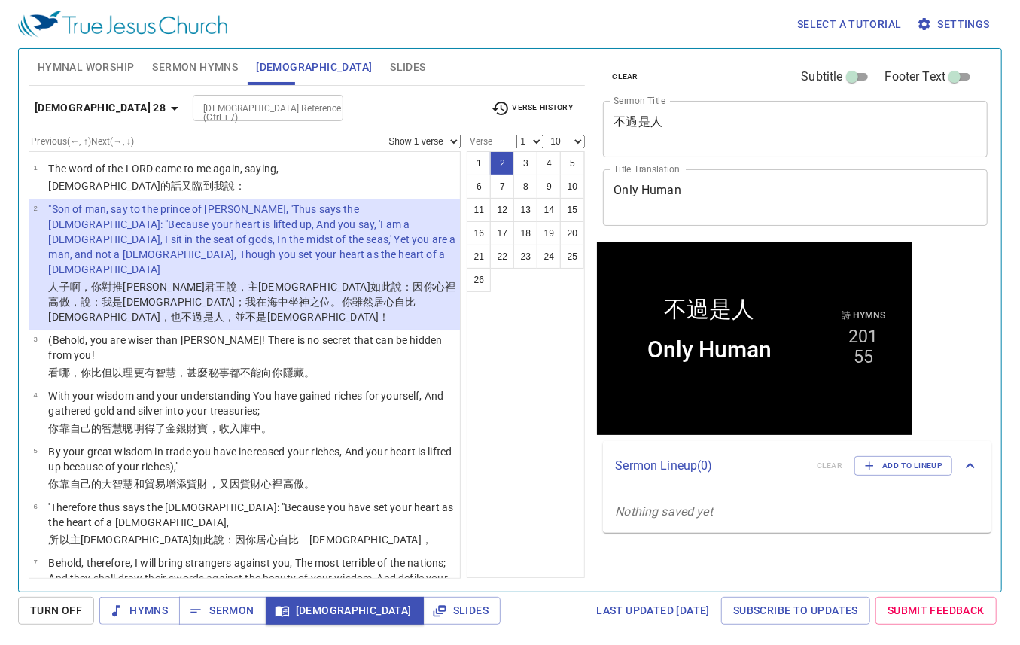
click at [239, 117] on div "[DEMOGRAPHIC_DATA] Reference (Ctrl + /)" at bounding box center [268, 108] width 151 height 26
type input "isaiah 31"
select select
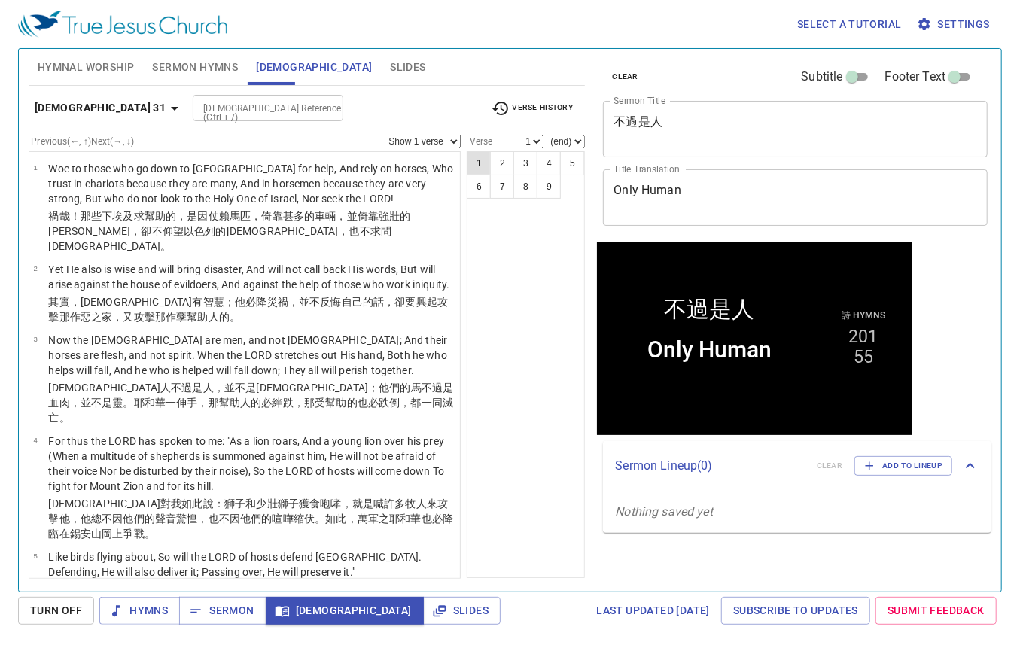
drag, startPoint x: 491, startPoint y: 160, endPoint x: 479, endPoint y: 162, distance: 12.1
click at [479, 162] on ul "1 2 3 4 5 6 7 8 9" at bounding box center [526, 175] width 117 height 47
click at [479, 162] on button "1" at bounding box center [479, 163] width 24 height 24
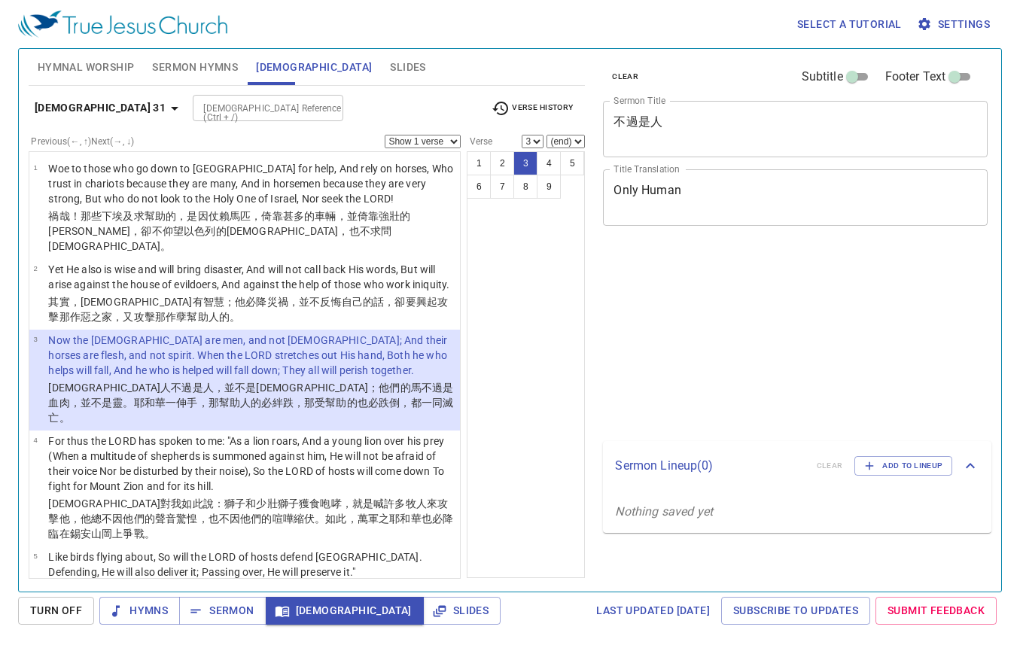
select select "3"
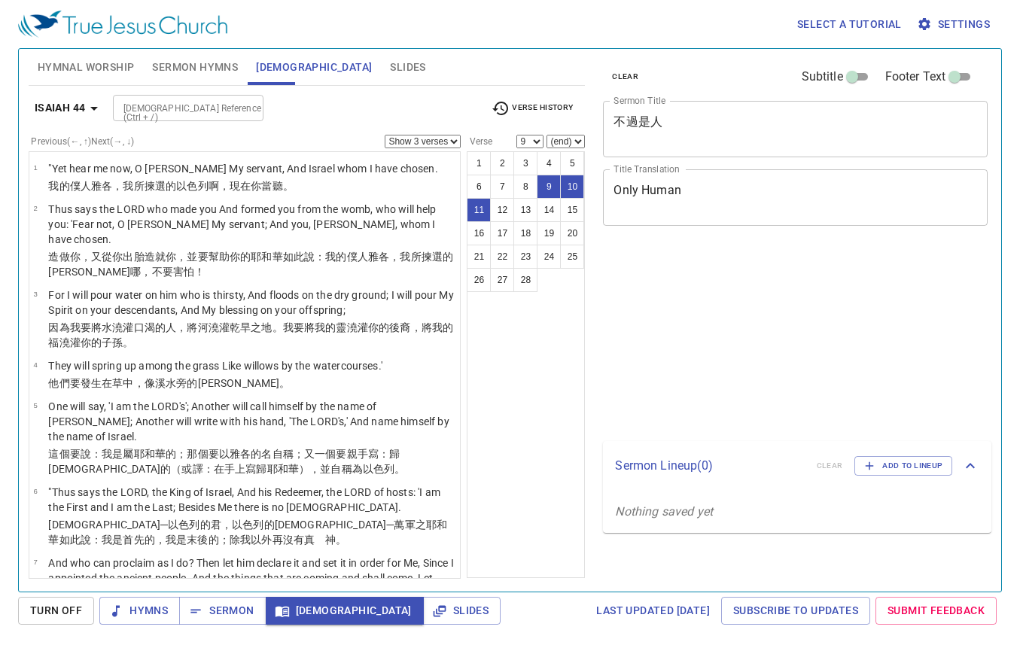
select select "3"
select select "9"
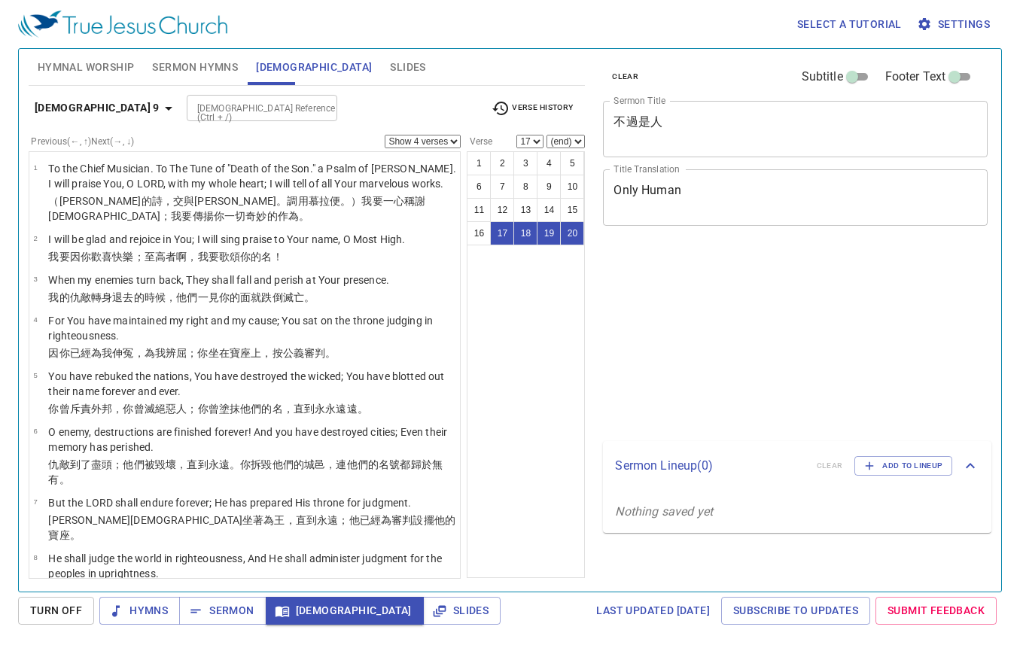
select select "4"
select select "17"
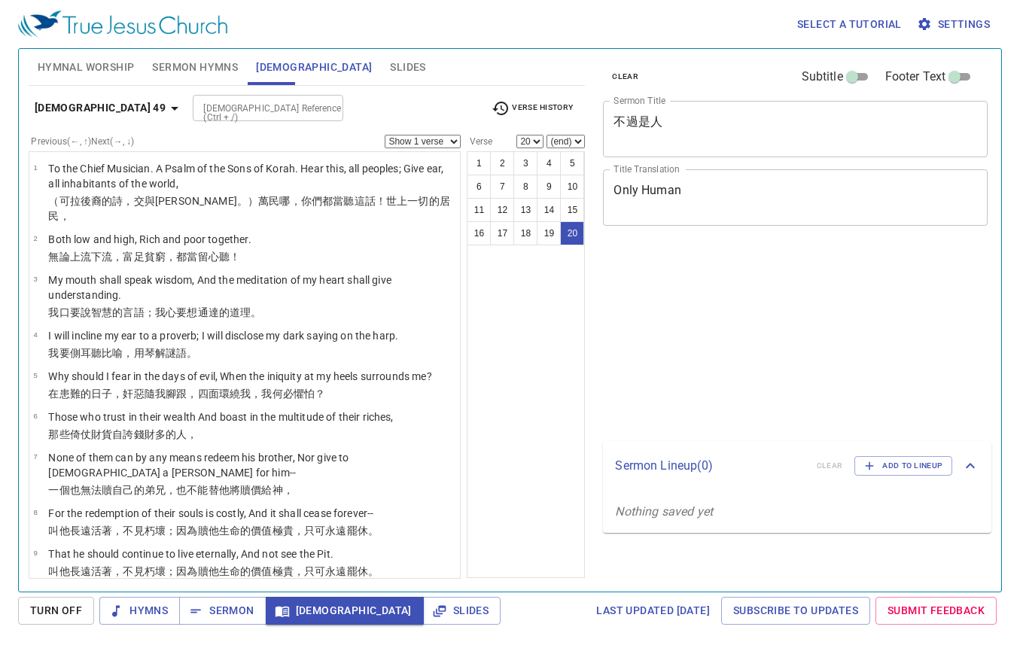
select select "20"
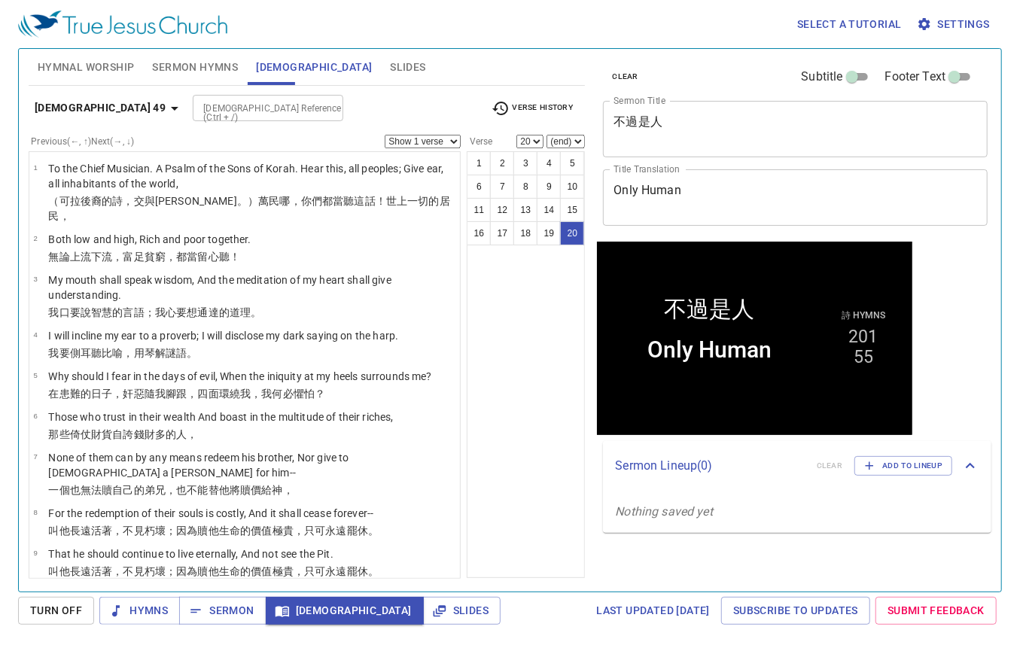
scroll to position [593, 0]
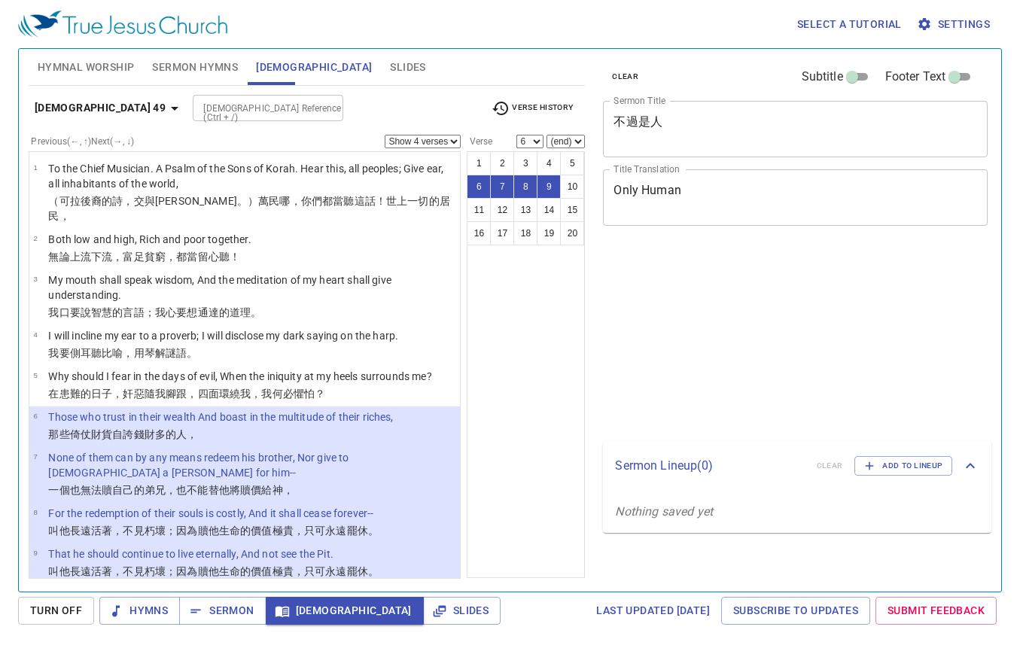
select select "4"
select select "6"
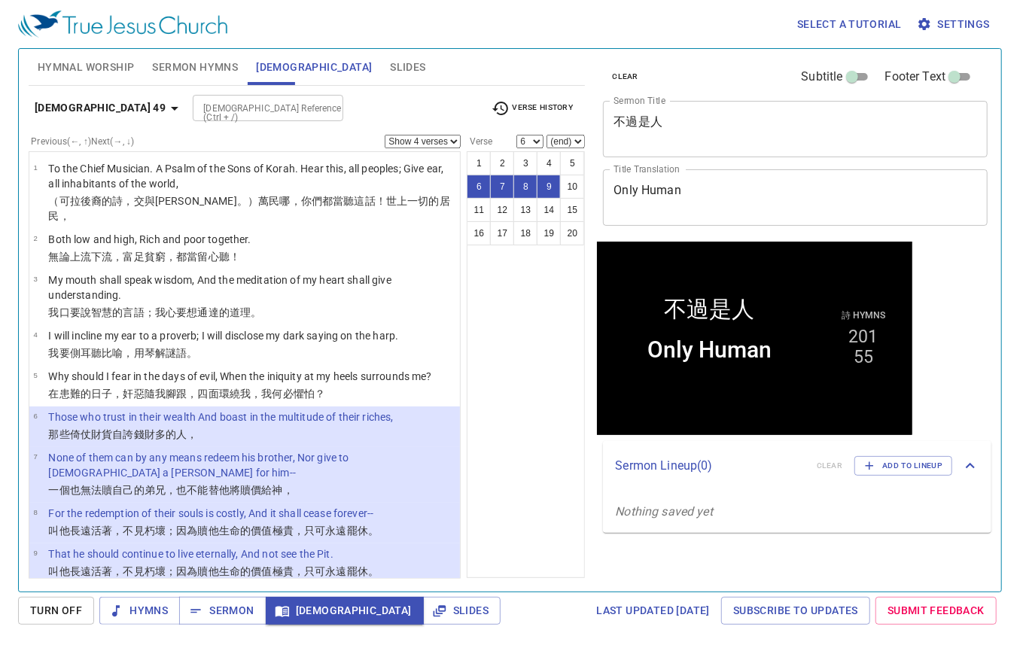
scroll to position [142, 0]
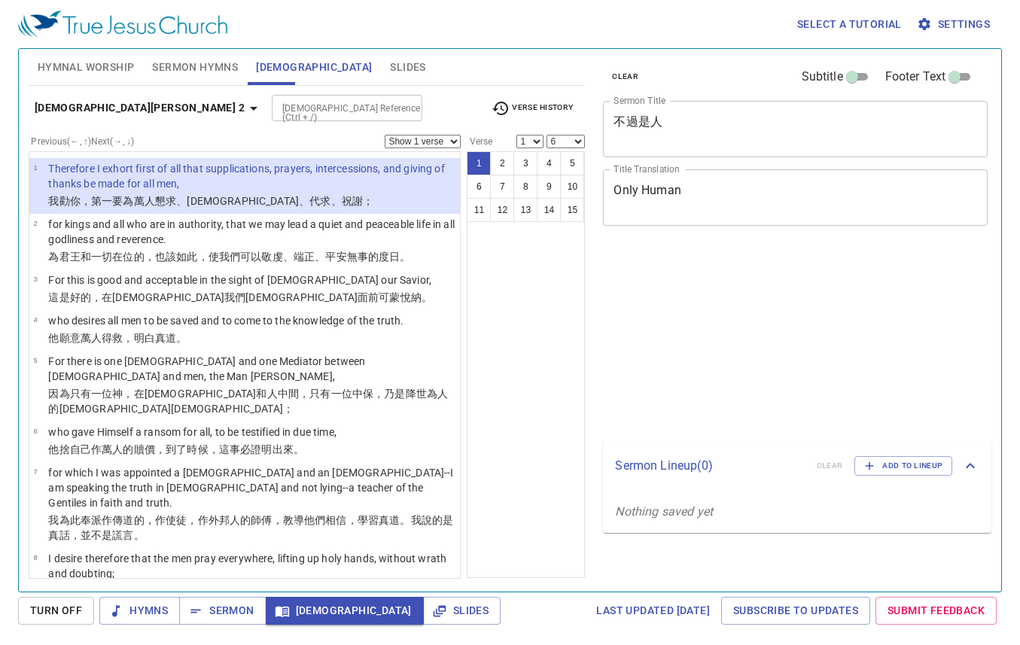
select select "6"
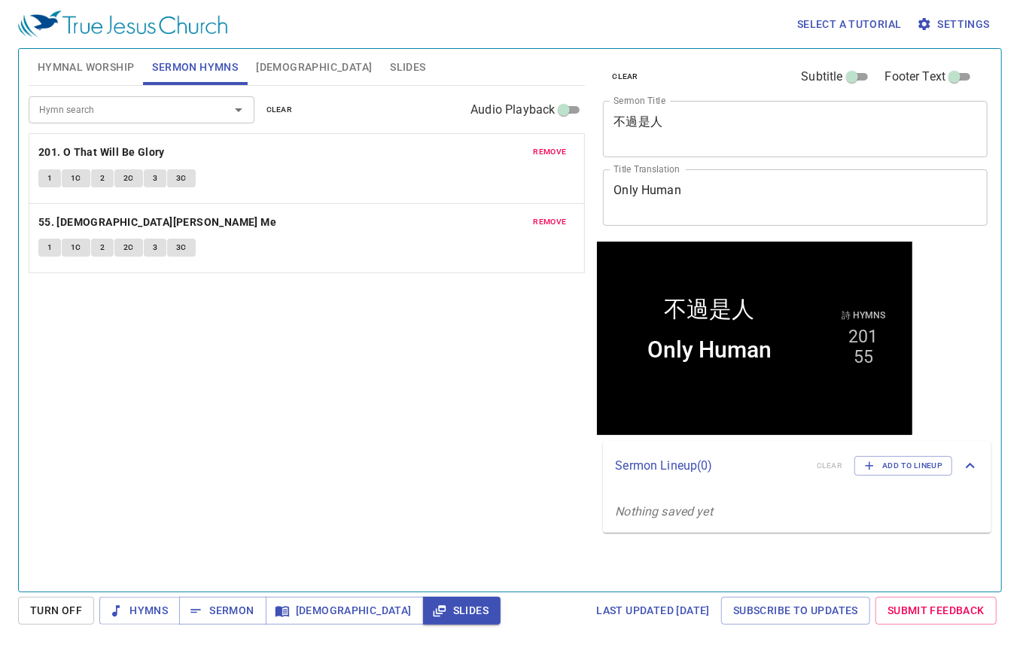
click at [370, 531] on div "Hymn search Hymn search clear Audio Playback remove 201. O That Will Be Glory 1…" at bounding box center [307, 332] width 557 height 493
click at [209, 615] on span "Sermon" at bounding box center [222, 611] width 62 height 19
click at [101, 443] on div "Hymn search Hymn search clear Audio Playback remove 201. O That Will Be Glory 1…" at bounding box center [307, 332] width 557 height 493
